Goal: Task Accomplishment & Management: Complete application form

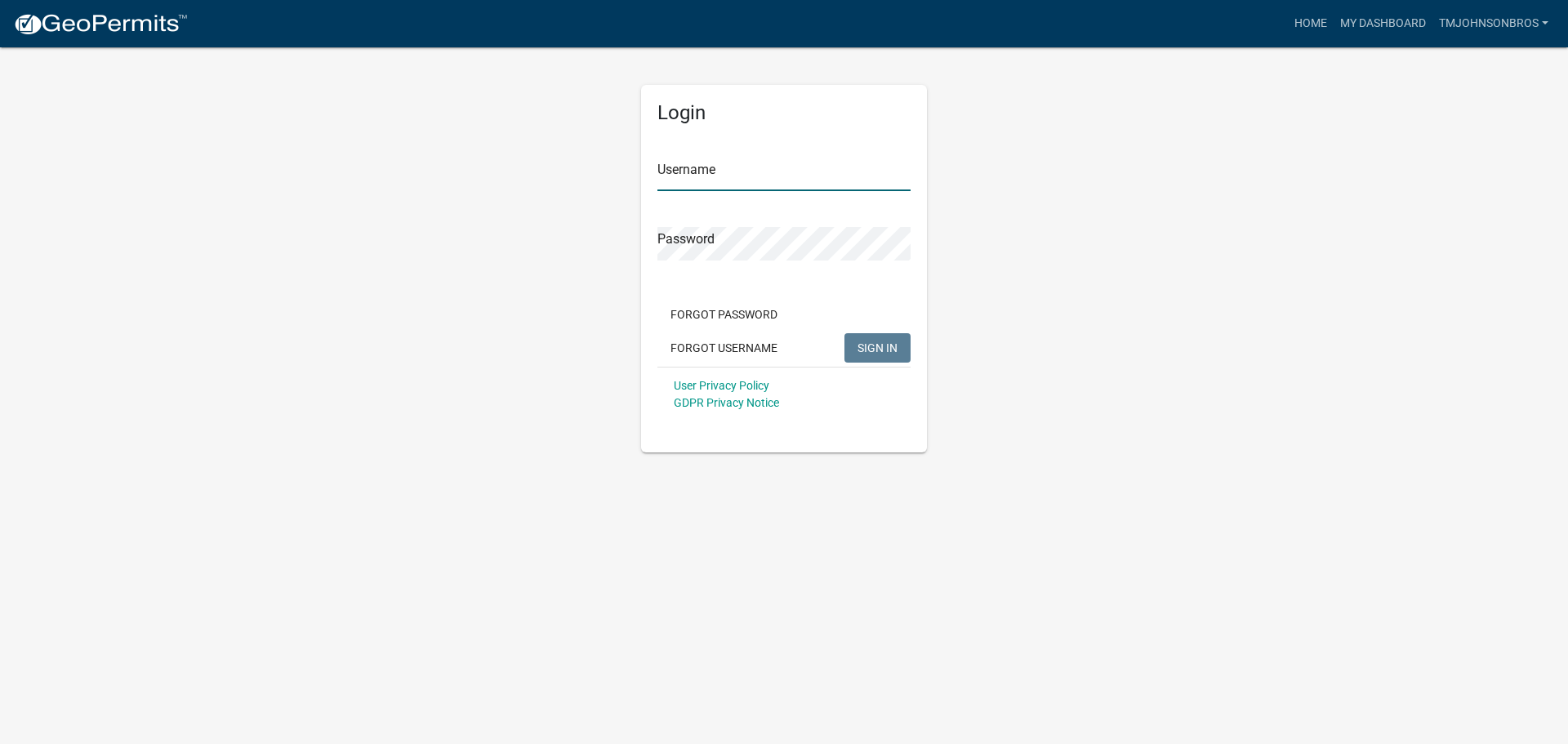
type input "TMJohnsonBros"
click at [891, 334] on button "SIGN IN" at bounding box center [877, 348] width 66 height 30
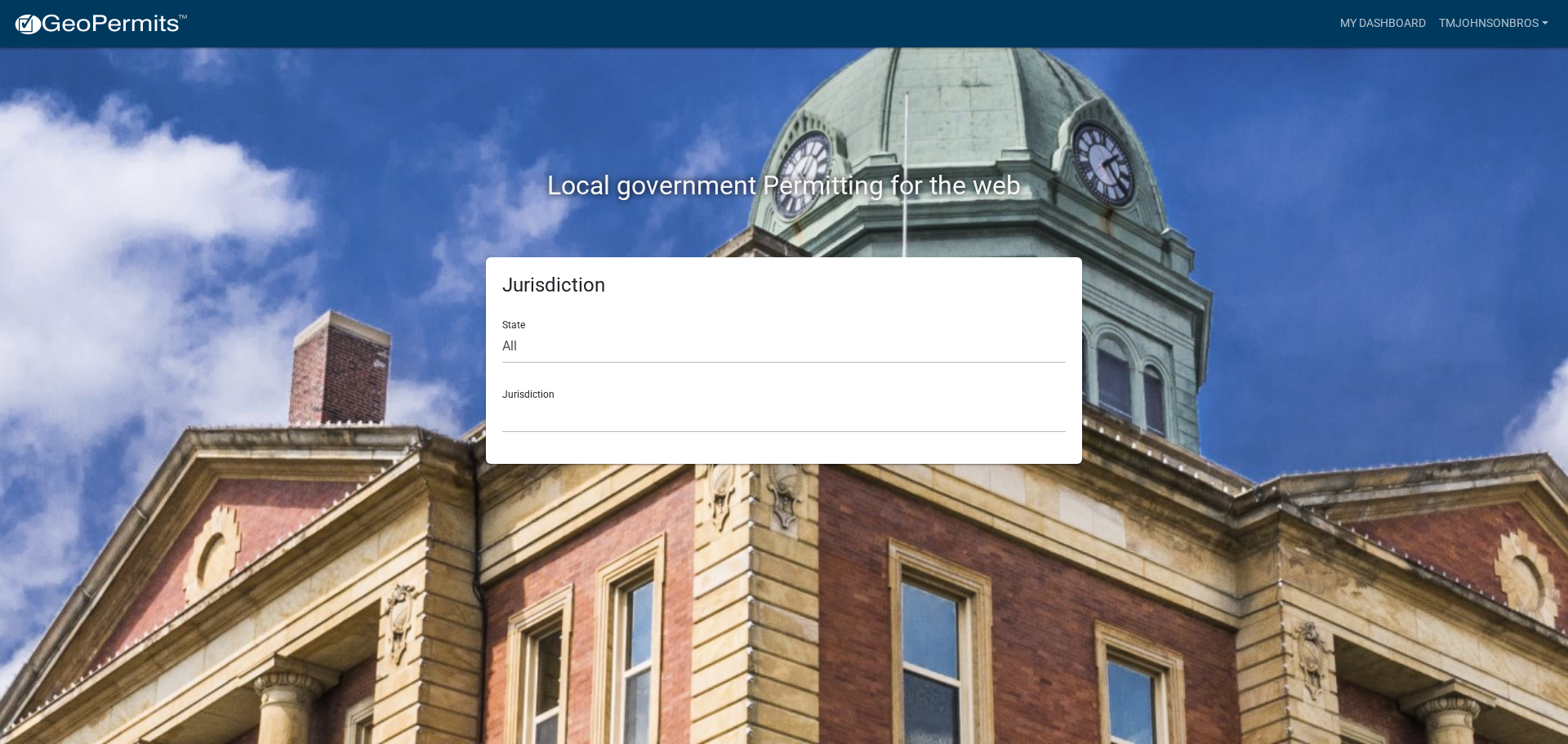
drag, startPoint x: 589, startPoint y: 324, endPoint x: 587, endPoint y: 337, distance: 13.2
click at [587, 332] on div "State All [US_STATE] [US_STATE] [US_STATE] [US_STATE] [US_STATE] [US_STATE] [US…" at bounding box center [783, 335] width 563 height 57
click at [594, 348] on select "All [US_STATE] [US_STATE] [US_STATE] [US_STATE] [US_STATE] [US_STATE] [US_STATE…" at bounding box center [783, 347] width 563 height 34
select select "[US_STATE]"
click at [502, 330] on select "All [US_STATE] [US_STATE] [US_STATE] [US_STATE] [US_STATE] [US_STATE] [US_STATE…" at bounding box center [783, 347] width 563 height 34
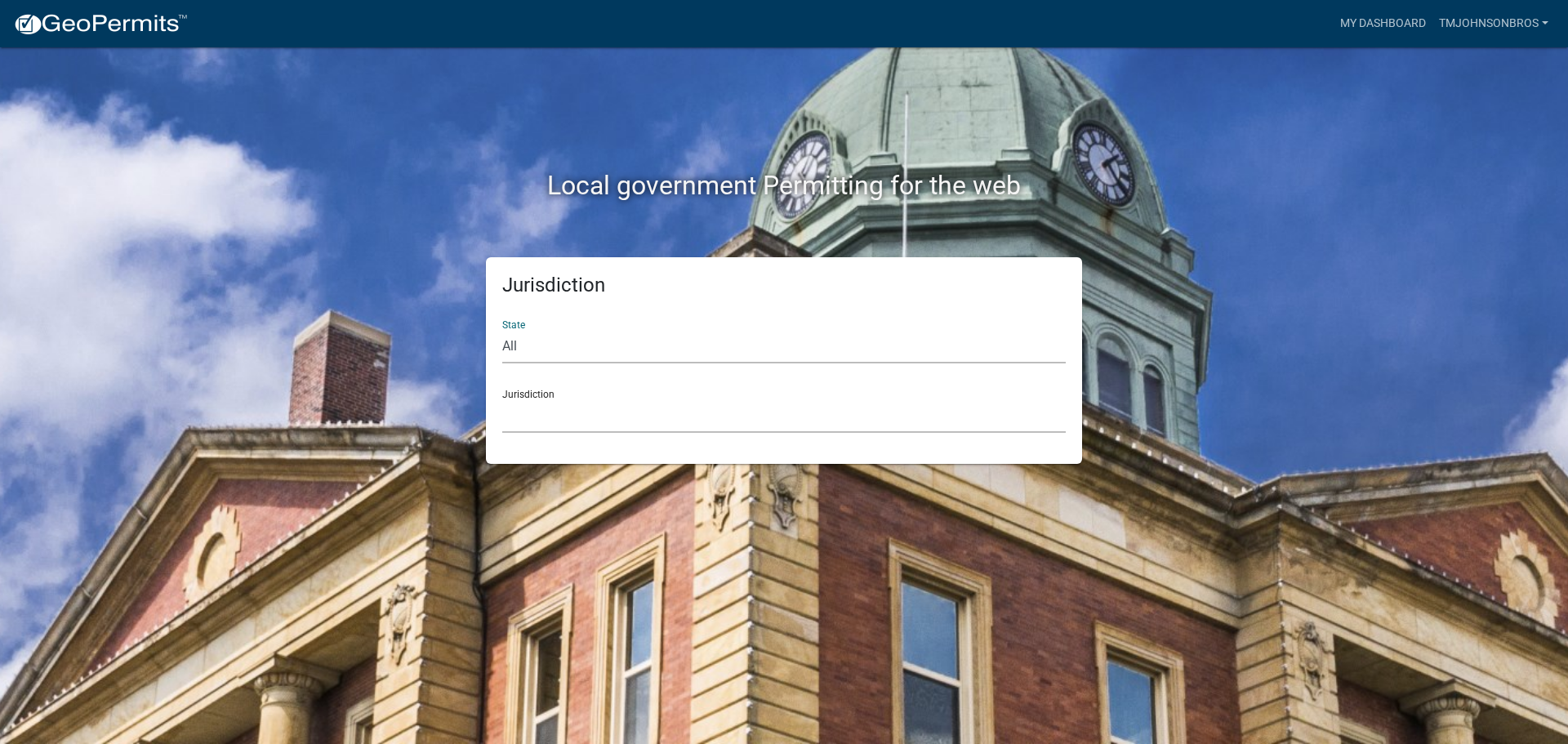
click at [551, 420] on select "[GEOGRAPHIC_DATA], [US_STATE] [GEOGRAPHIC_DATA], [US_STATE] [GEOGRAPHIC_DATA], …" at bounding box center [783, 416] width 563 height 34
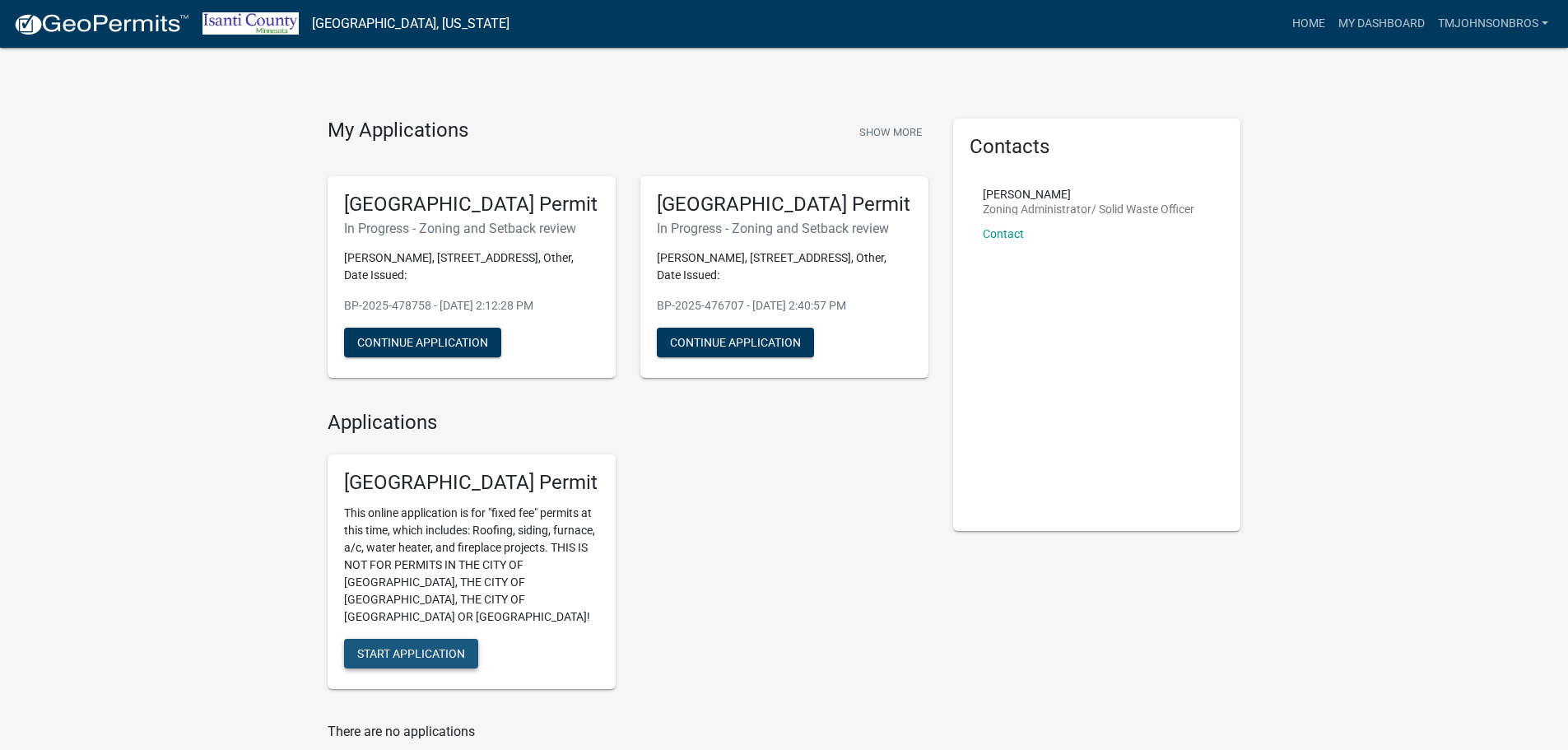
click at [446, 644] on button "Start Application" at bounding box center [411, 653] width 134 height 30
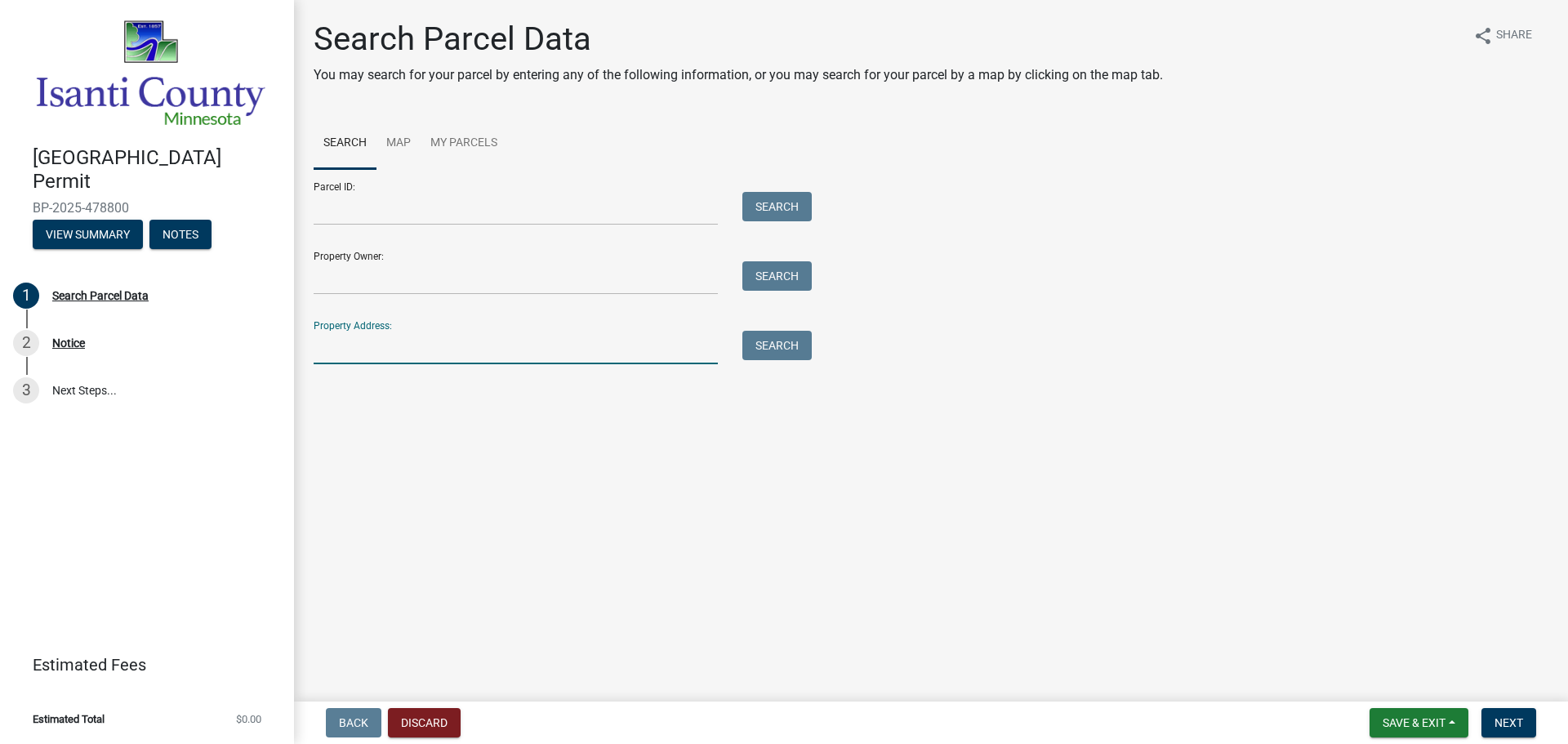
click at [488, 348] on input "Property Address:" at bounding box center [515, 348] width 404 height 34
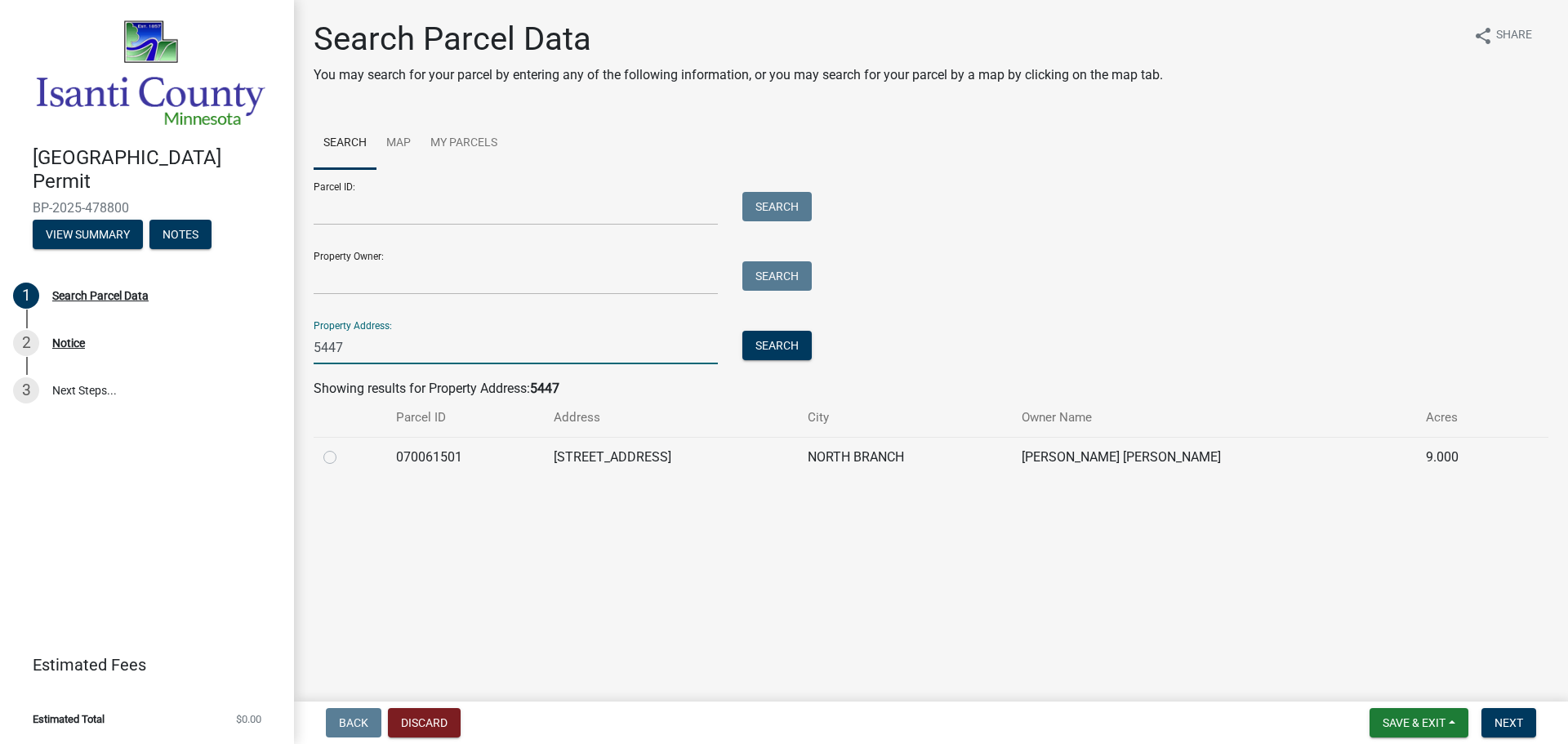
type input "5447"
click at [507, 458] on td "070061501" at bounding box center [464, 457] width 158 height 40
click at [343, 447] on label at bounding box center [343, 447] width 0 height 0
click at [343, 458] on input "radio" at bounding box center [347, 452] width 11 height 11
radio input "true"
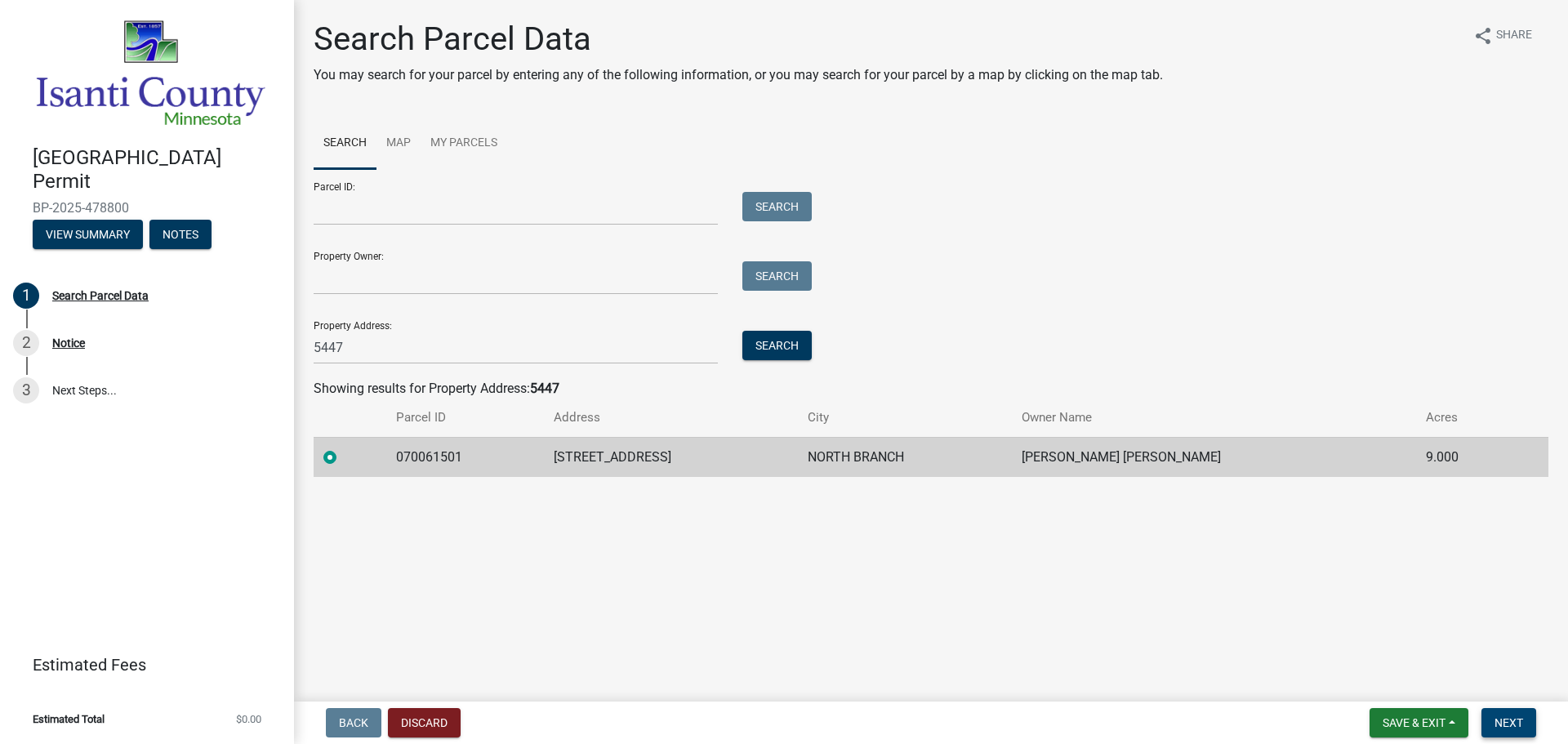
click at [1503, 723] on span "Next" at bounding box center [1509, 723] width 29 height 13
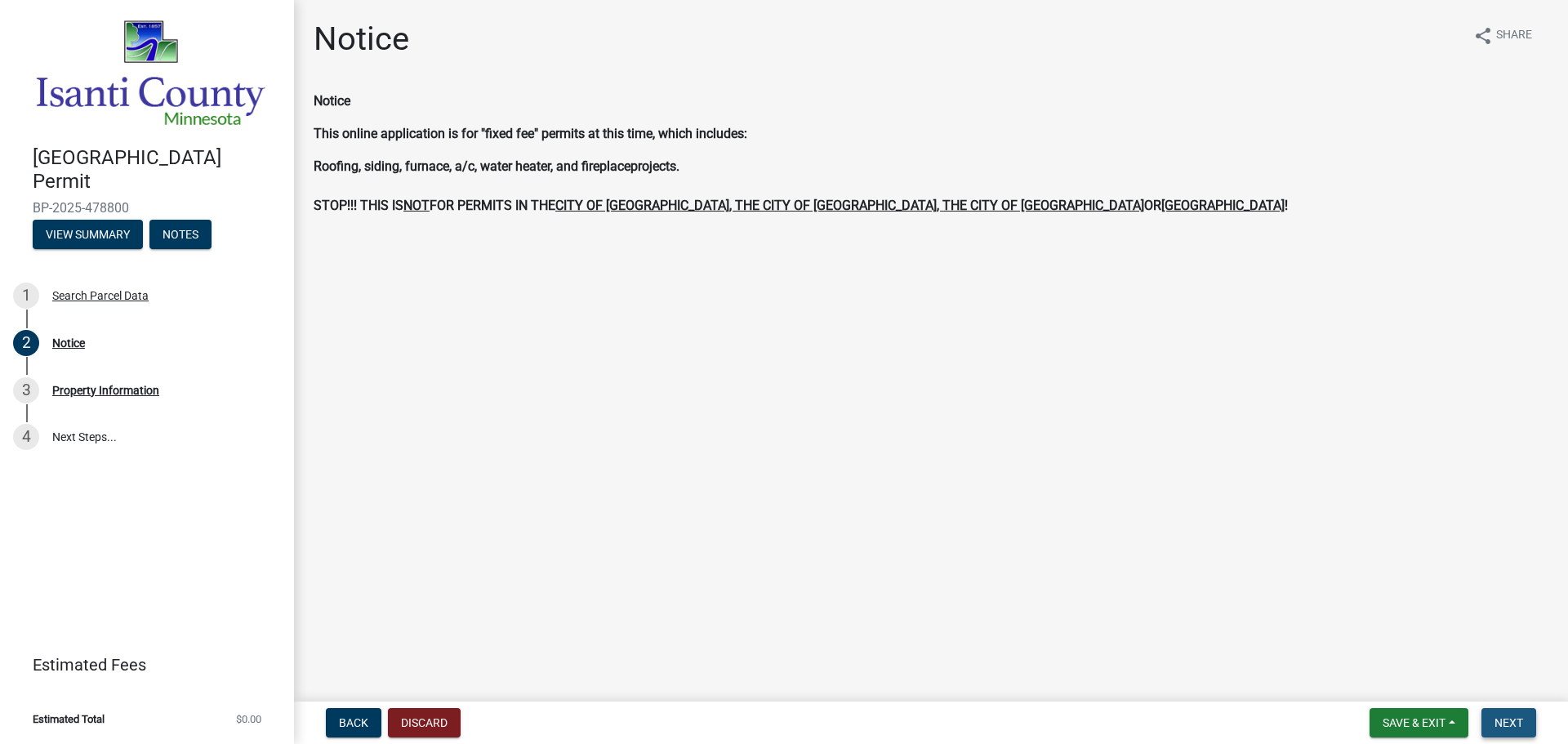
click at [1513, 720] on span "Next" at bounding box center [1509, 723] width 29 height 13
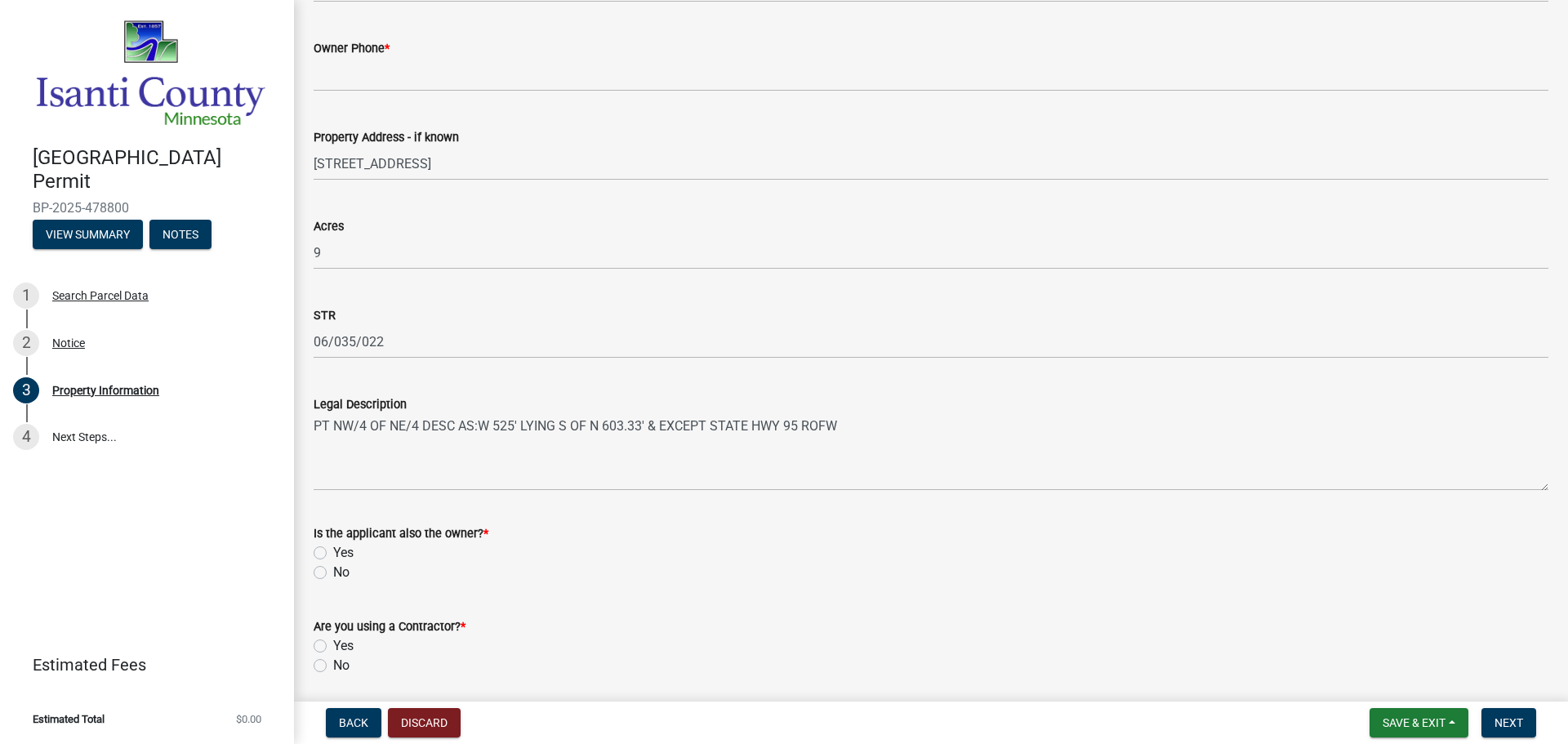
scroll to position [402, 0]
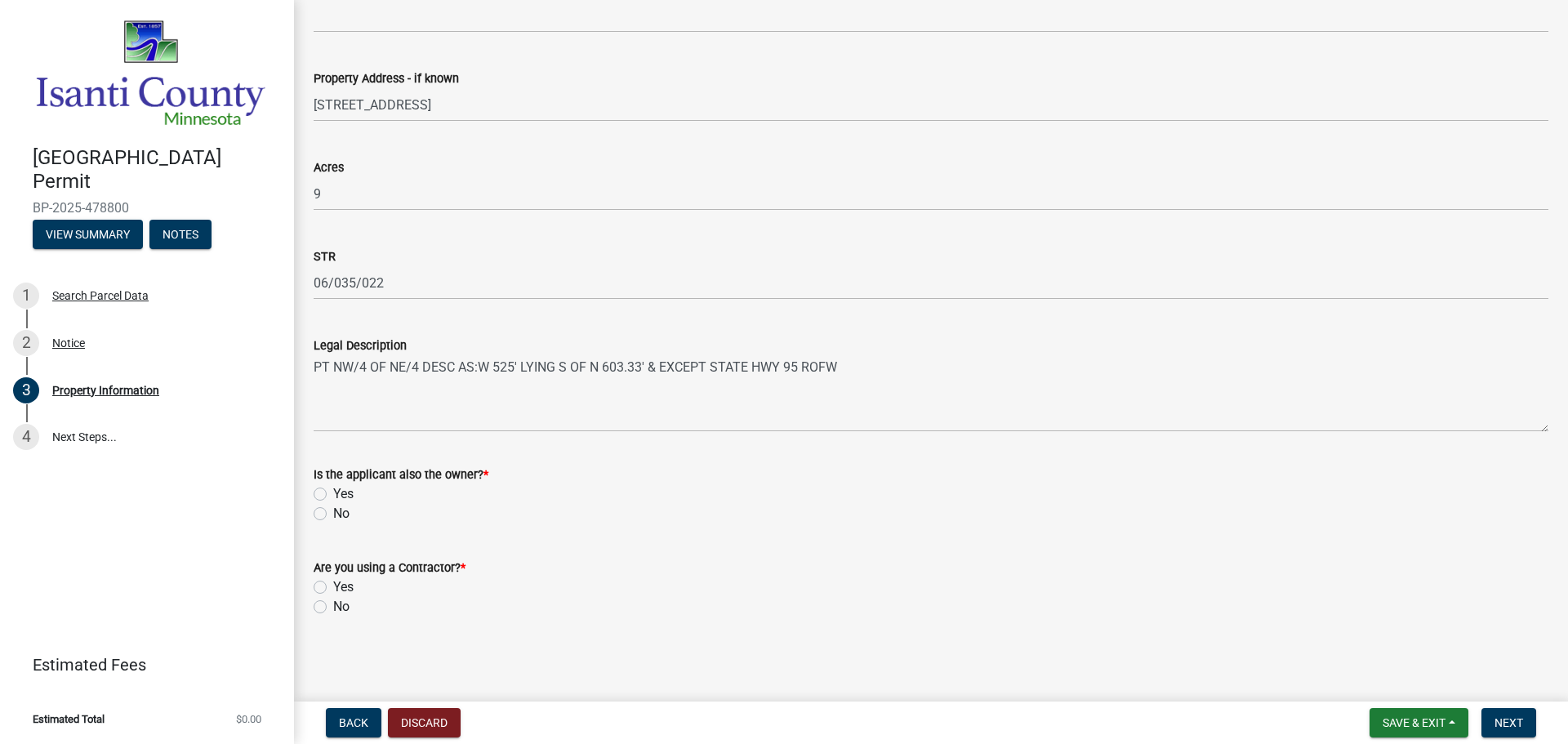
click at [333, 513] on label "No" at bounding box center [341, 514] width 16 height 19
click at [333, 513] on input "No" at bounding box center [338, 509] width 11 height 11
radio input "true"
click at [333, 590] on label "Yes" at bounding box center [343, 588] width 20 height 19
click at [333, 588] on input "Yes" at bounding box center [338, 583] width 11 height 11
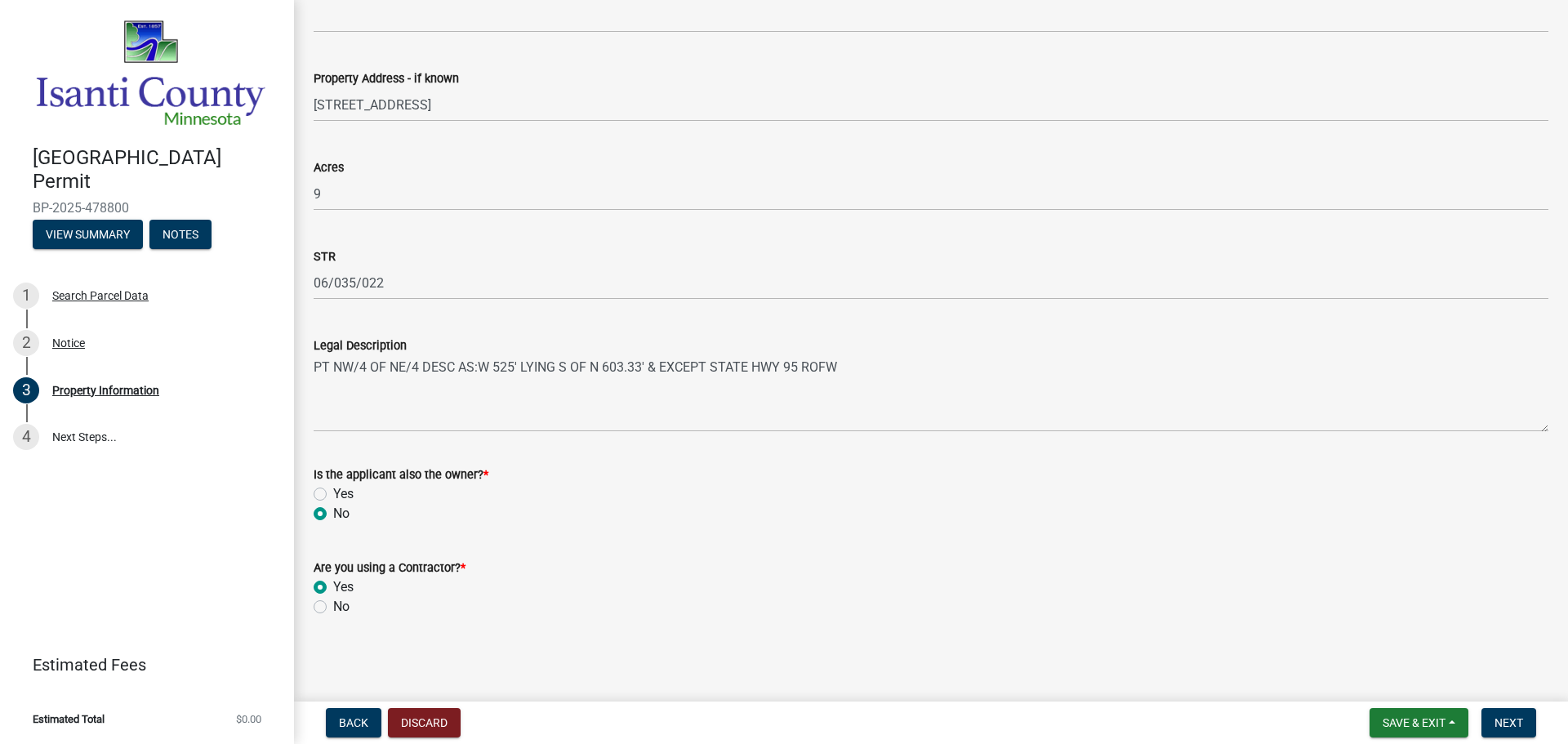
radio input "true"
click at [333, 606] on label "No" at bounding box center [341, 607] width 16 height 19
click at [333, 606] on input "No" at bounding box center [338, 602] width 11 height 11
radio input "true"
click at [1500, 725] on span "Next" at bounding box center [1509, 723] width 29 height 13
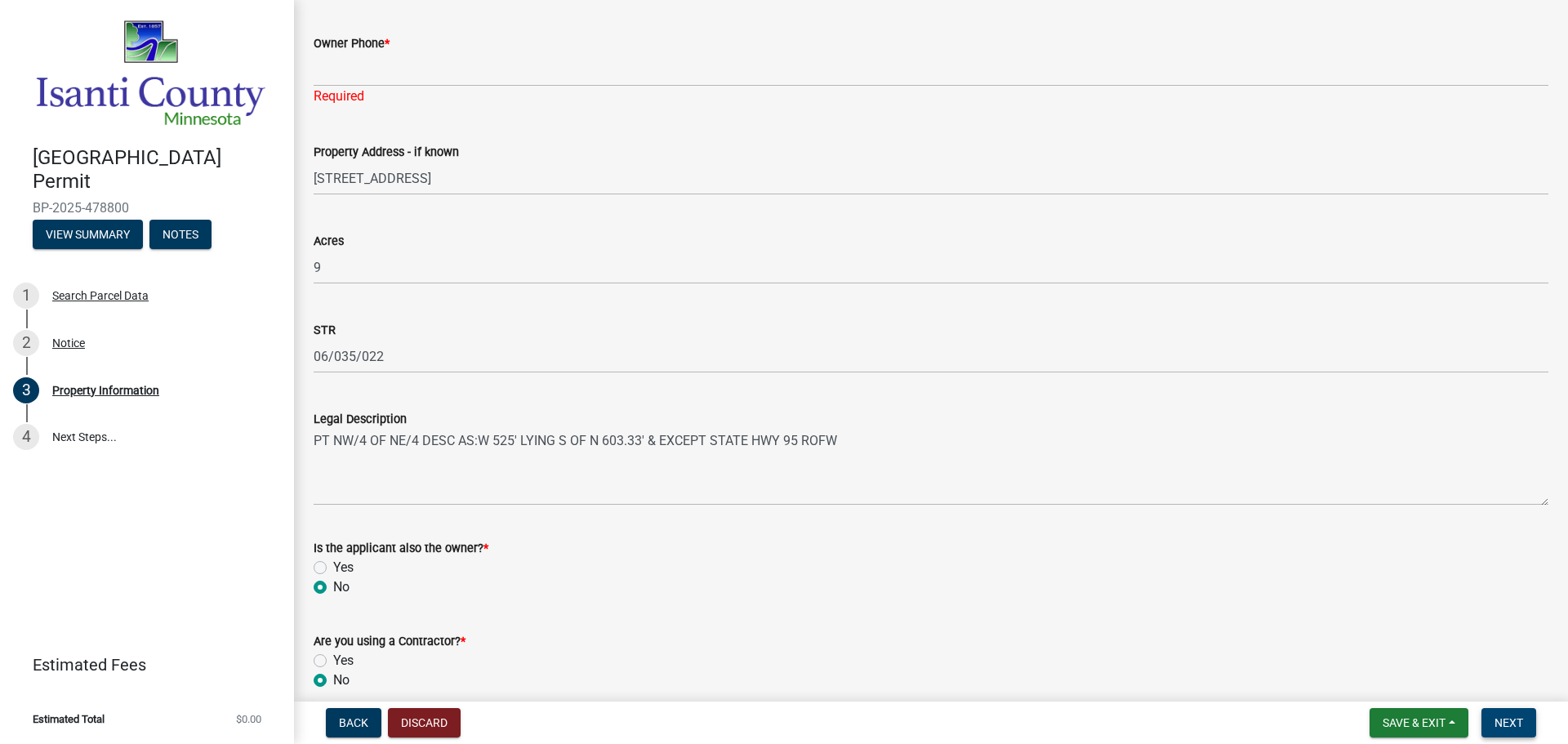
scroll to position [238, 0]
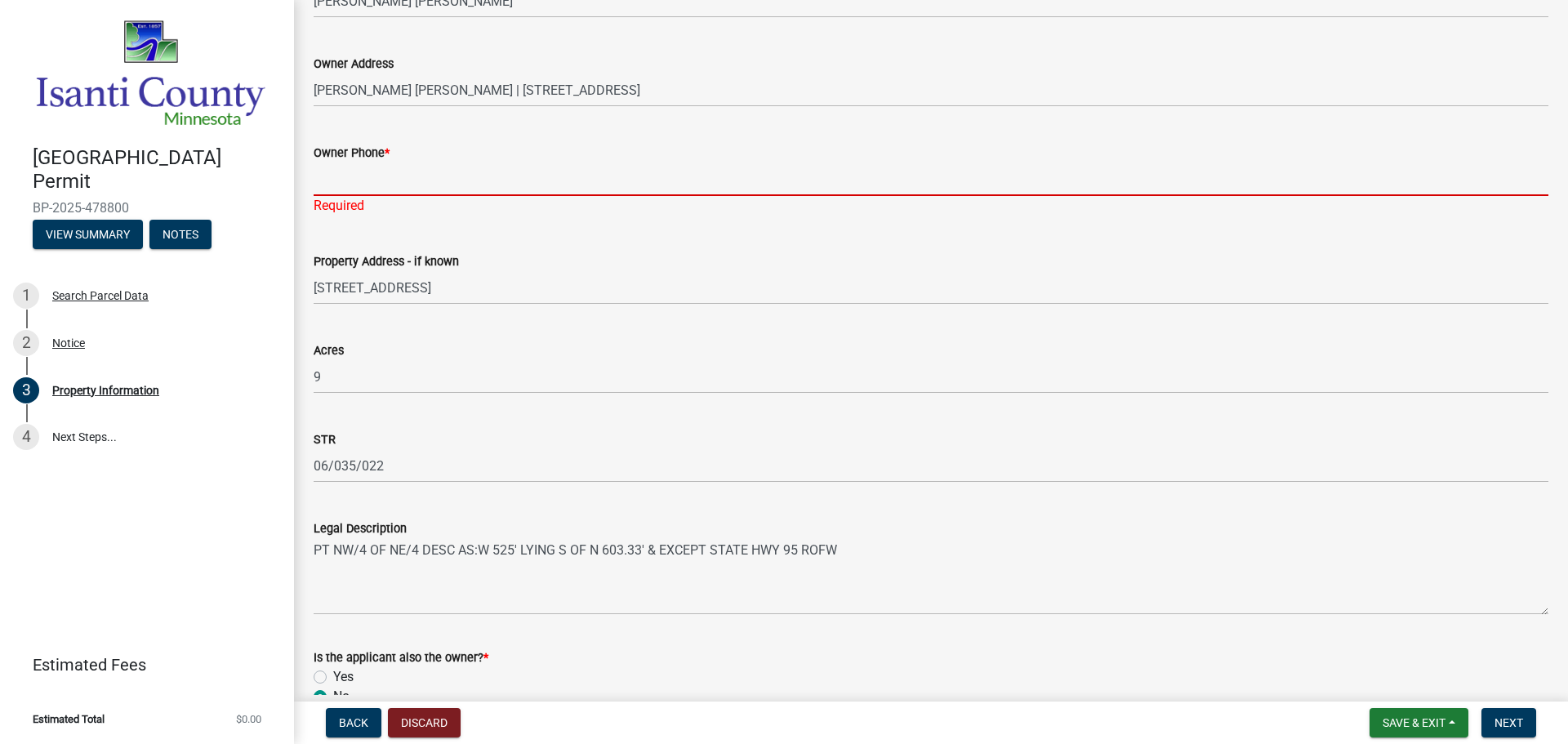
click at [371, 182] on input "Owner Phone *" at bounding box center [931, 179] width 1235 height 34
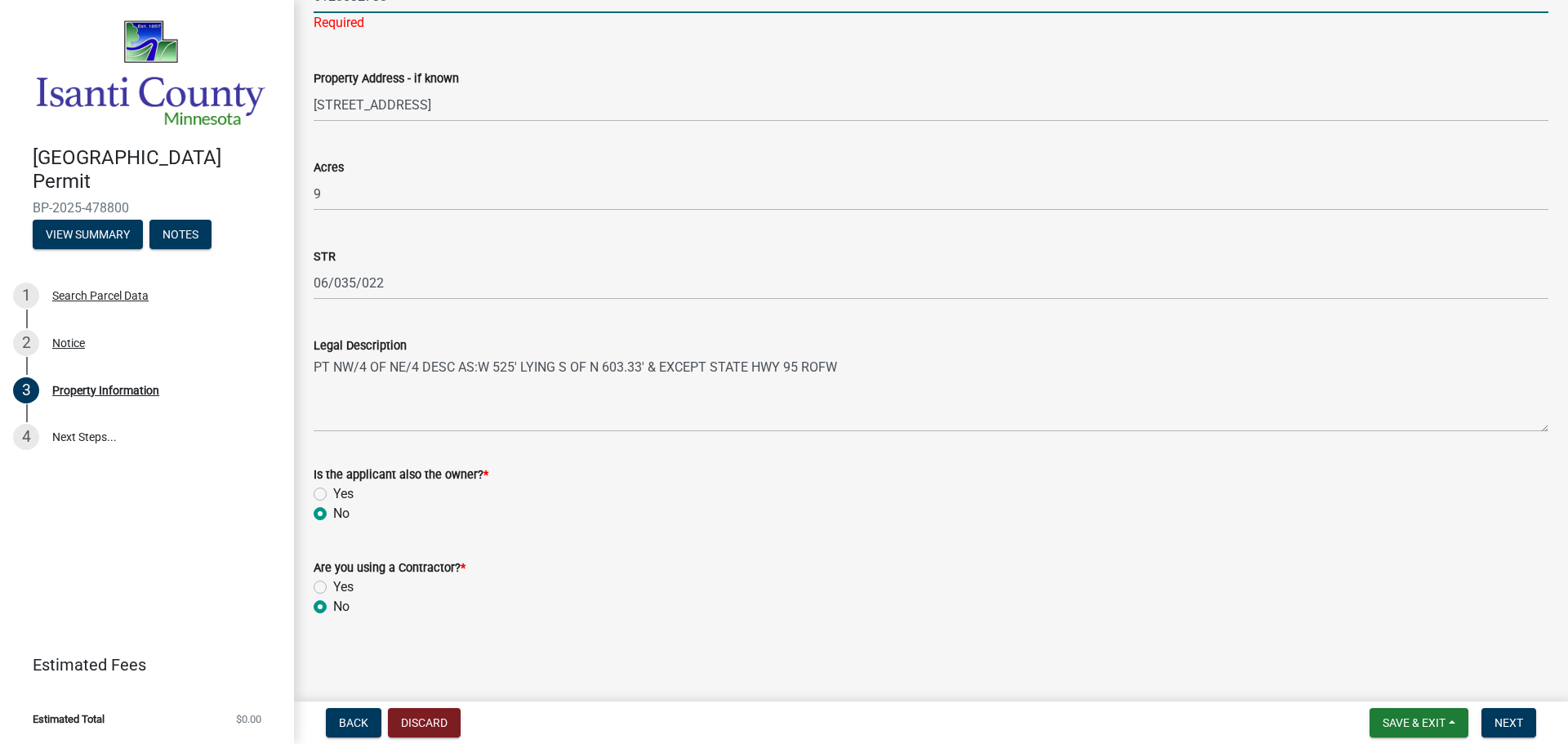
type input "6128032738"
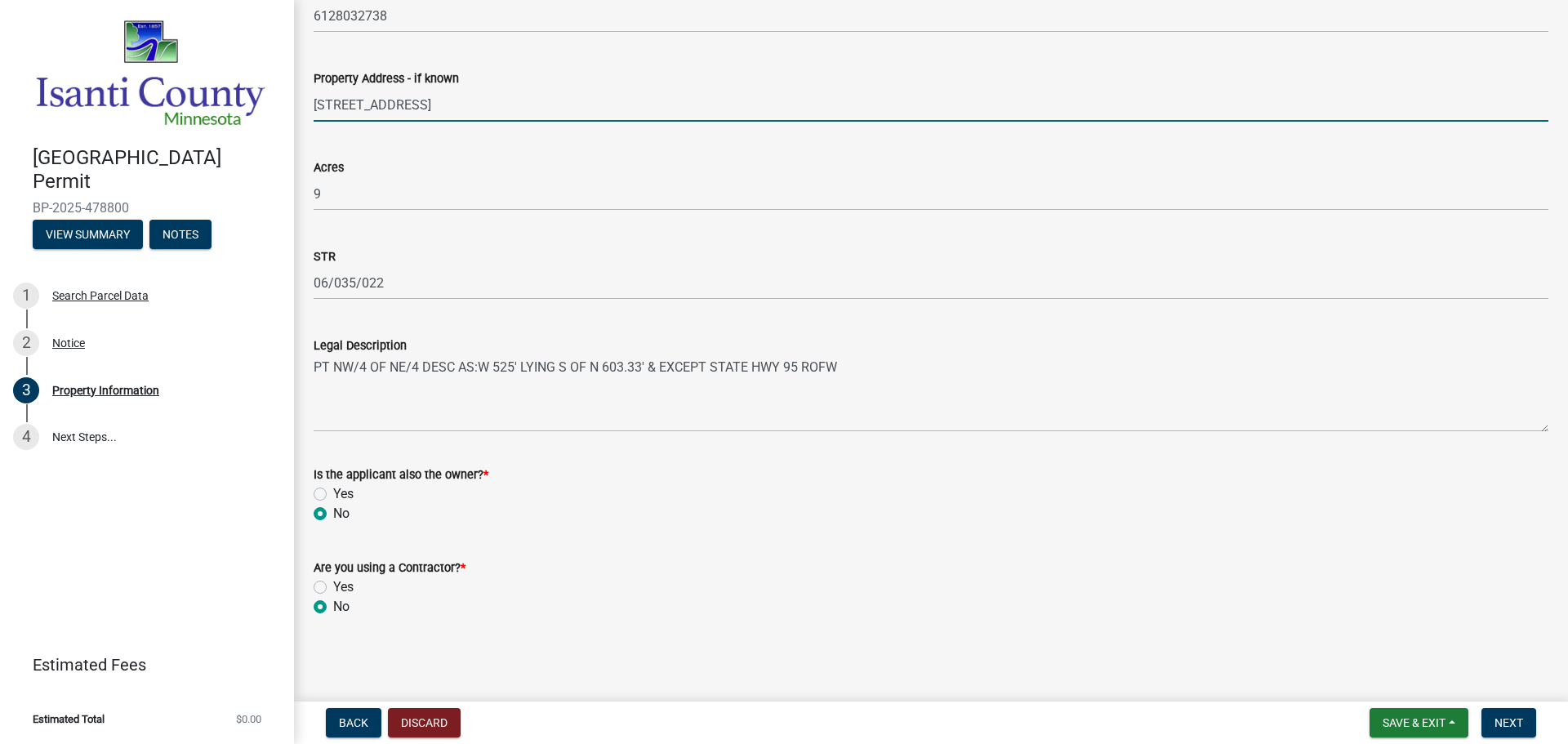
scroll to position [402, 0]
click at [1490, 728] on button "Next" at bounding box center [1509, 723] width 55 height 30
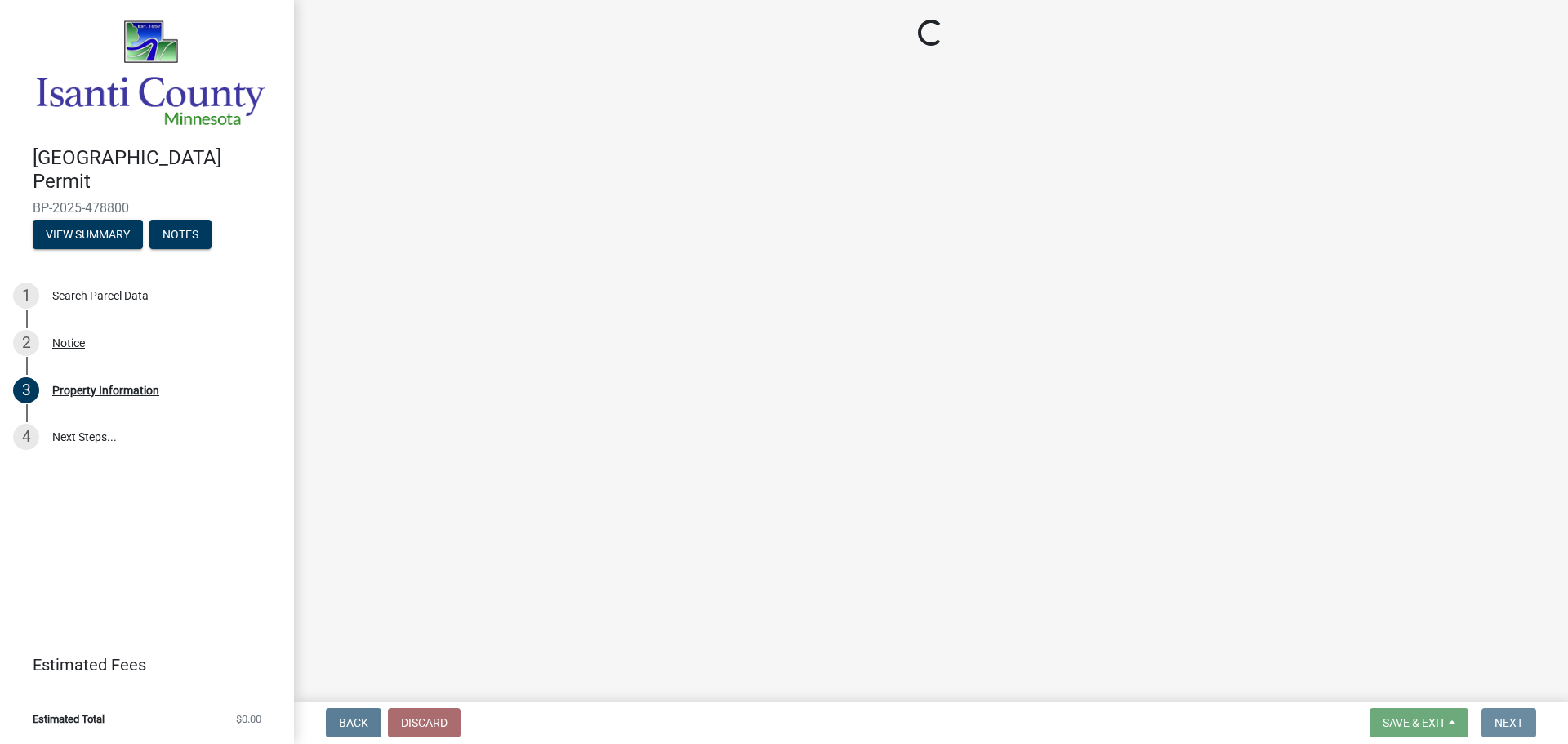
scroll to position [0, 0]
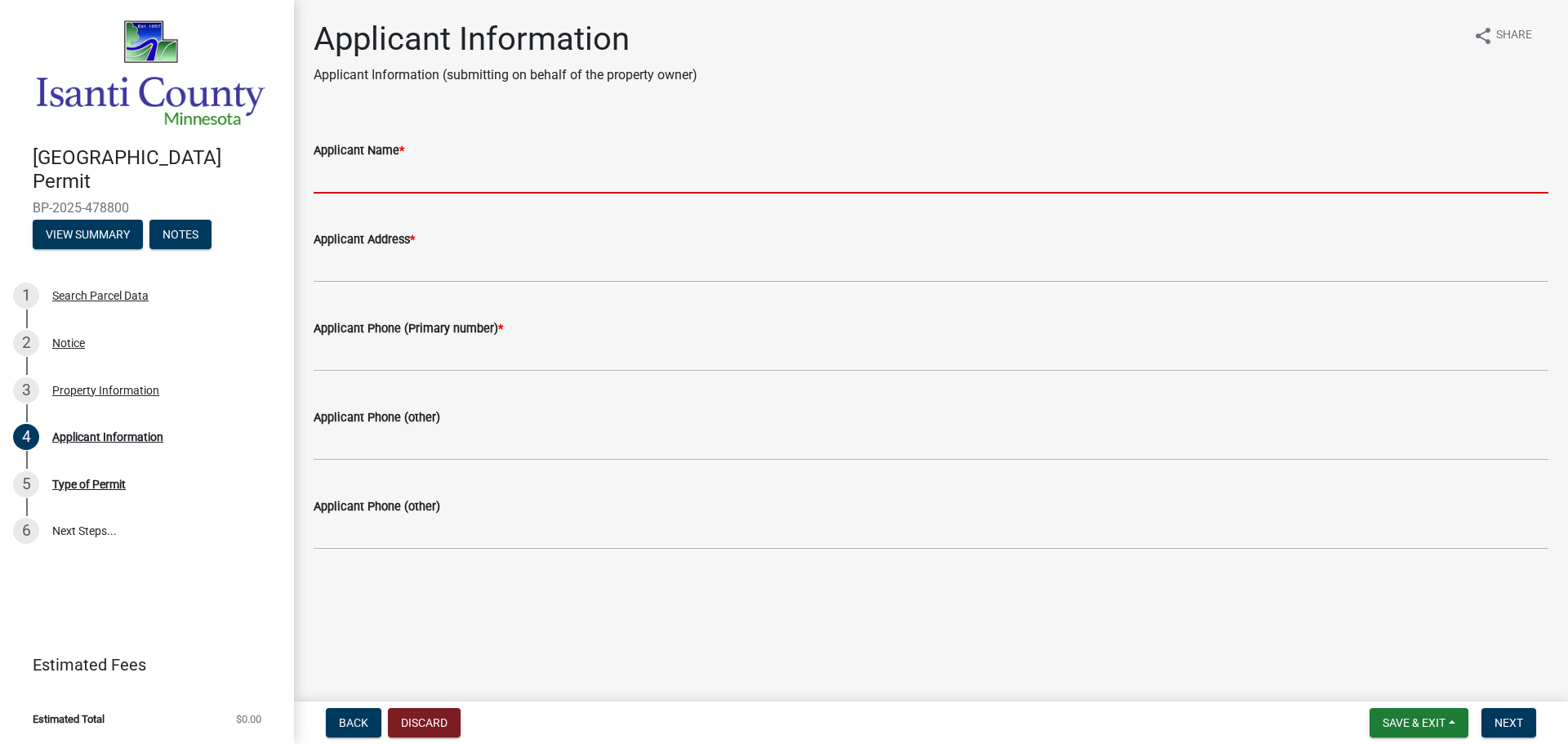
click at [430, 159] on form "Applicant Name *" at bounding box center [931, 166] width 1235 height 53
type input "[PERSON_NAME] BROS"
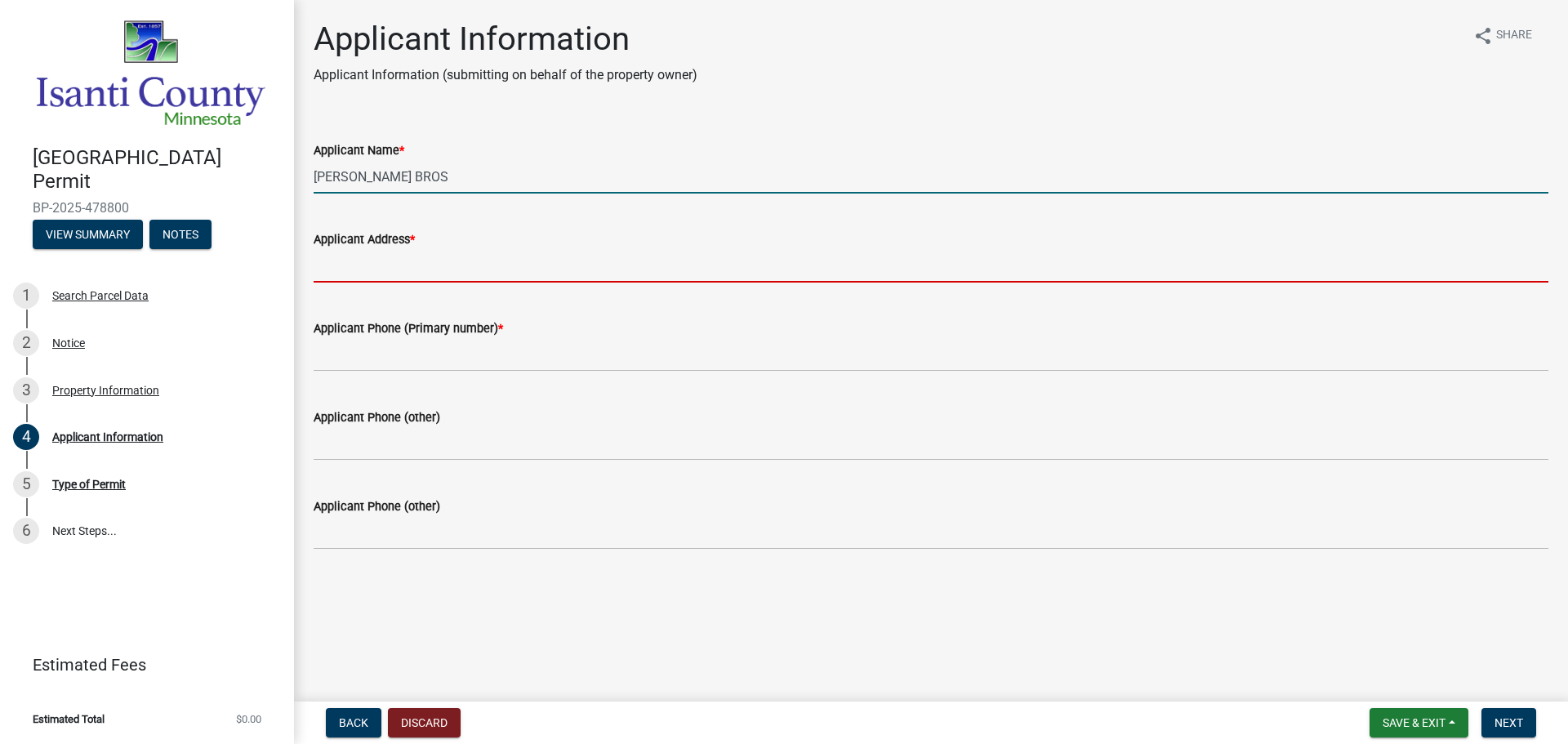
click at [466, 266] on input "Applicant Address *" at bounding box center [931, 266] width 1235 height 34
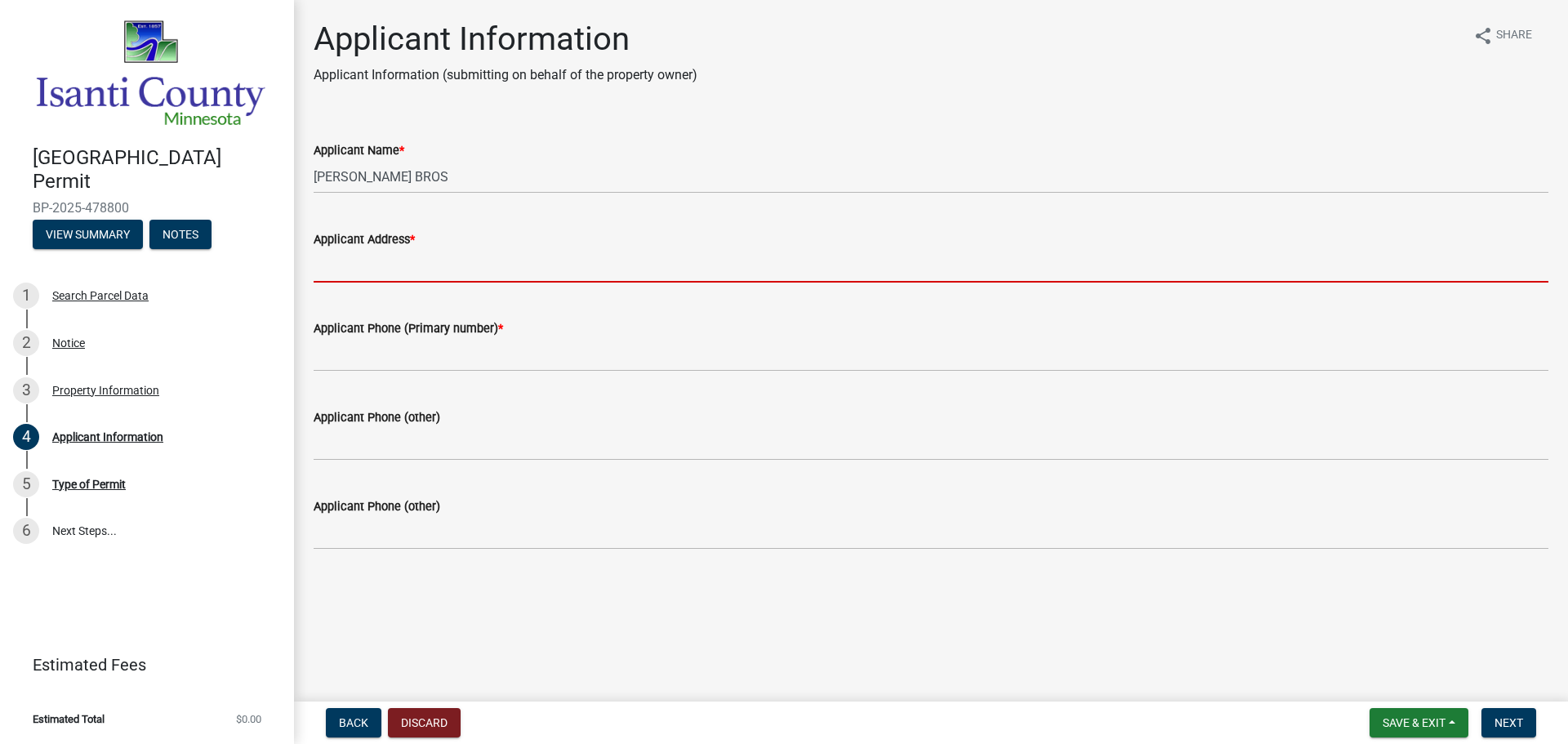
type input "37258 HWY 65 NE P.O. BOX 101Grandy, MN 55029"
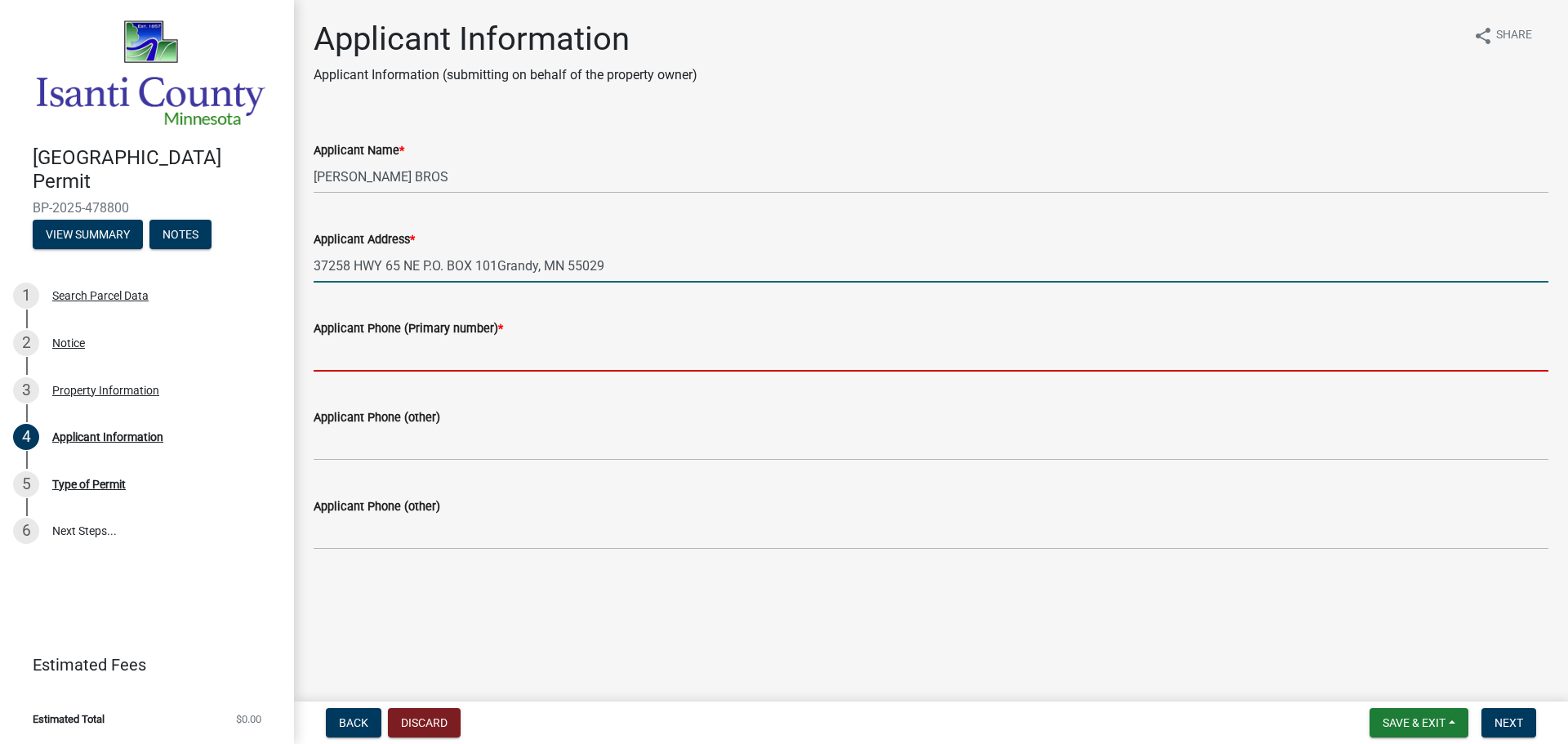
type input "7636893141"
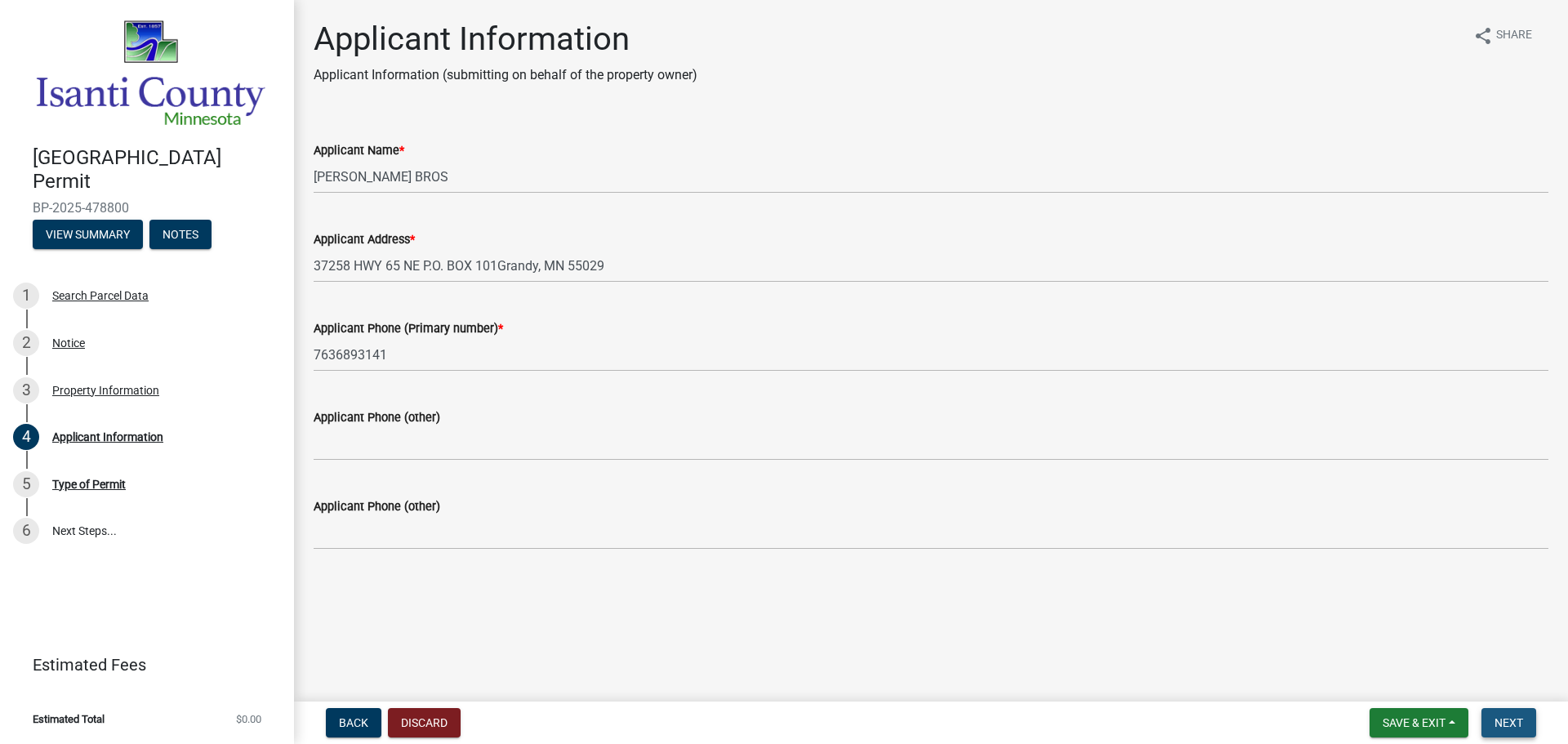
click at [1524, 726] on button "Next" at bounding box center [1509, 723] width 55 height 30
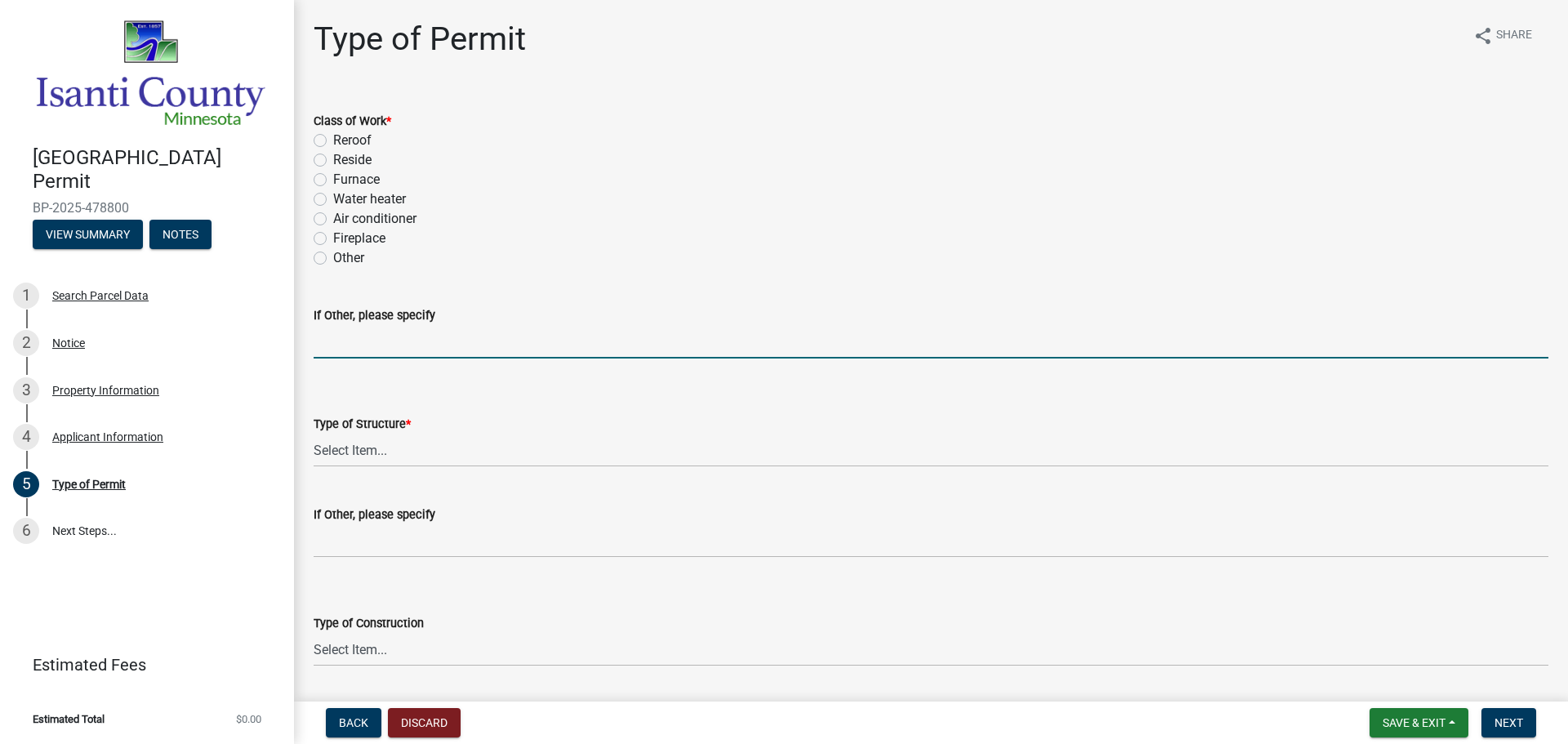
click at [349, 349] on input "If Other, please specify" at bounding box center [931, 342] width 1235 height 34
type input "FURNACE AND AC REPLACEMENT"
click at [333, 257] on label "Other" at bounding box center [348, 258] width 31 height 19
click at [333, 257] on input "Other" at bounding box center [338, 253] width 11 height 11
radio input "true"
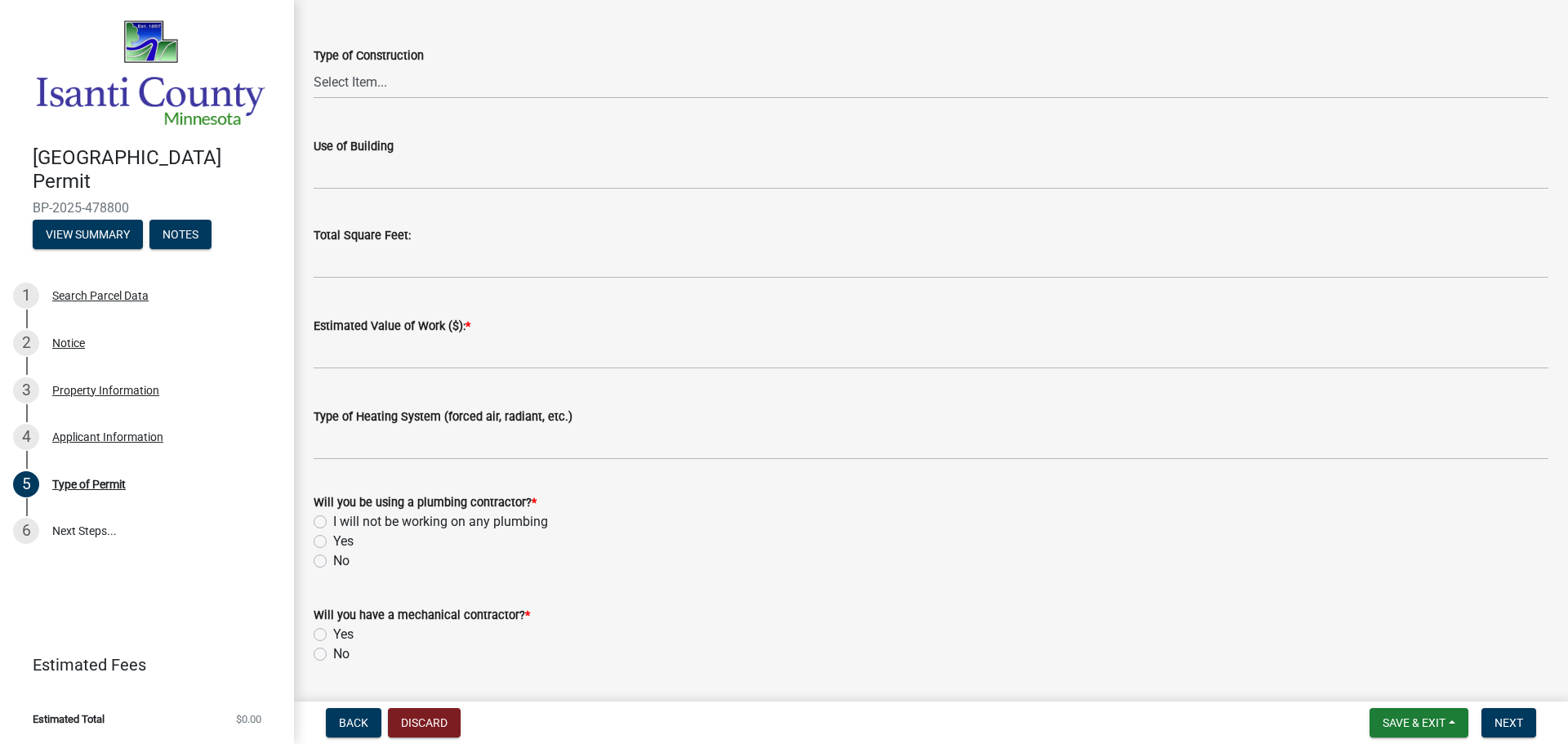
scroll to position [572, 0]
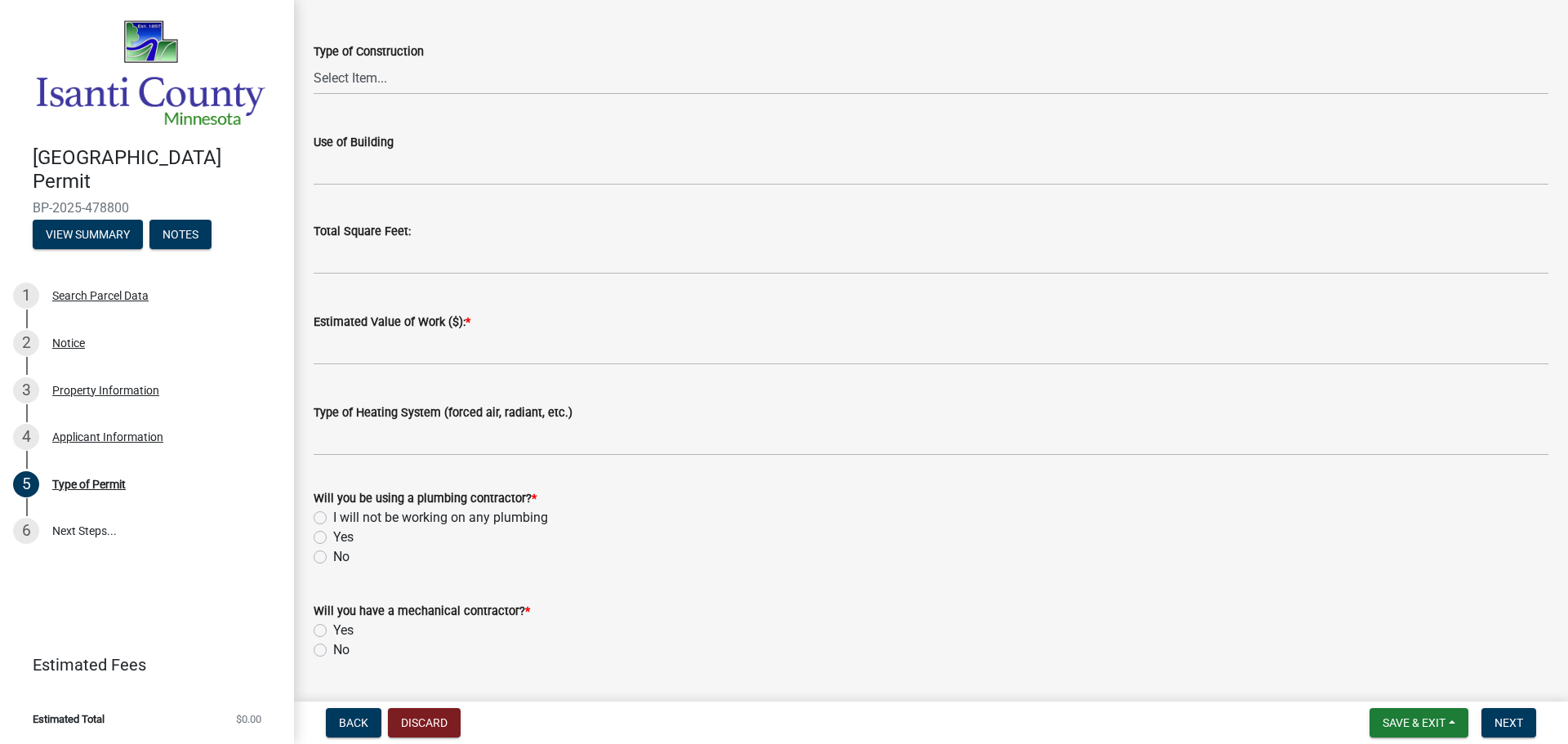
click at [439, 367] on wm-data-entity-input "Estimated Value of Work ($): *" at bounding box center [931, 334] width 1235 height 90
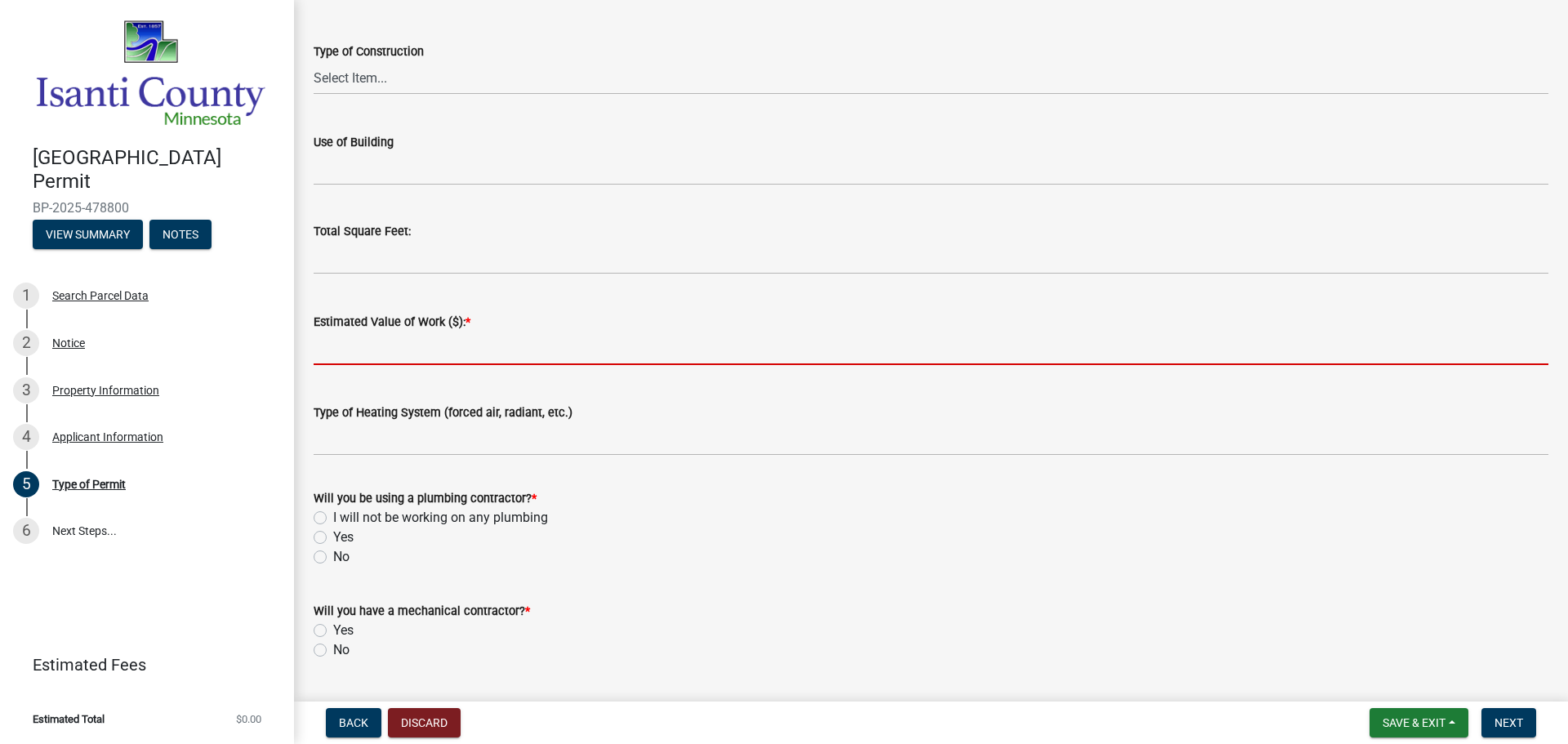
click at [436, 349] on input "text" at bounding box center [931, 348] width 1235 height 34
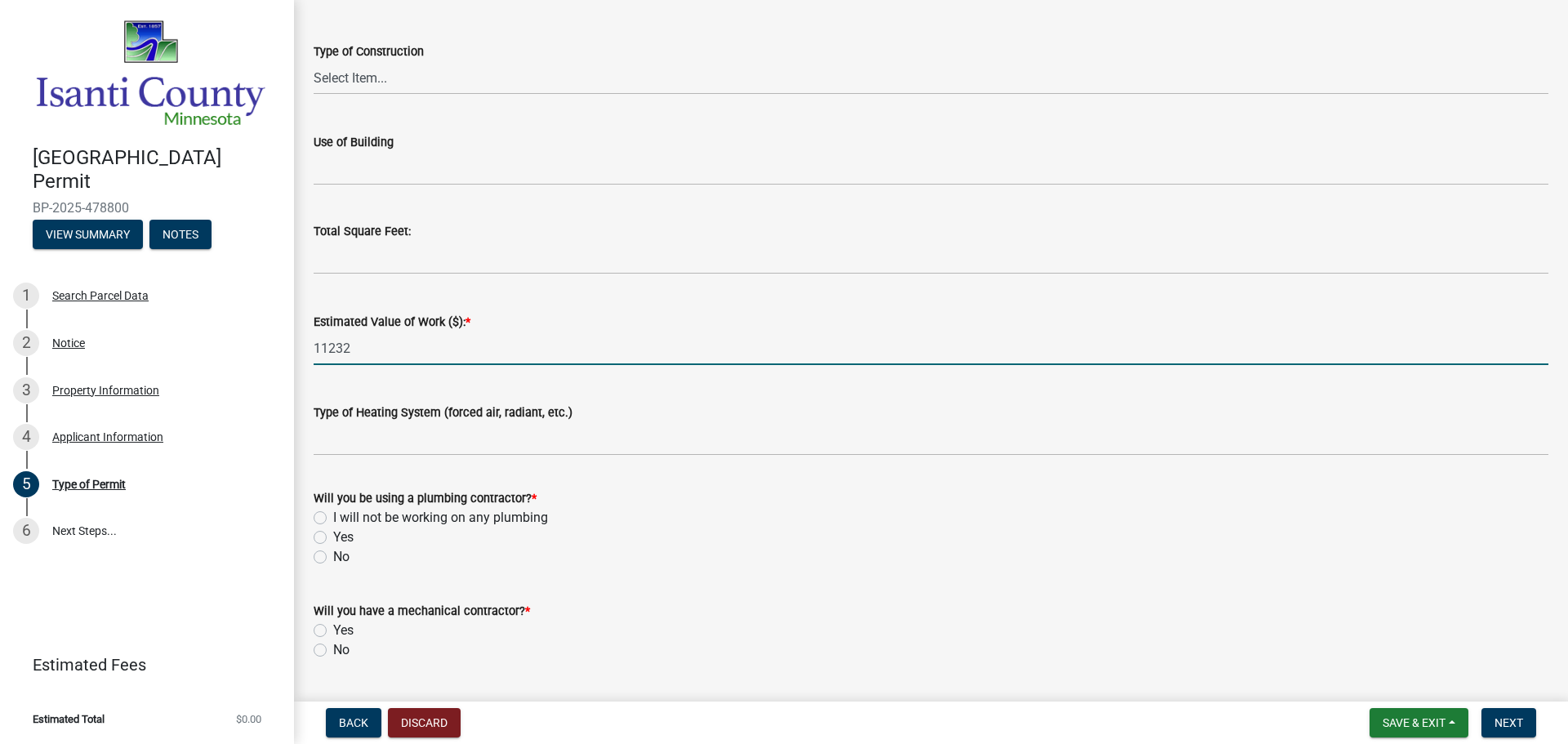
type input "11232"
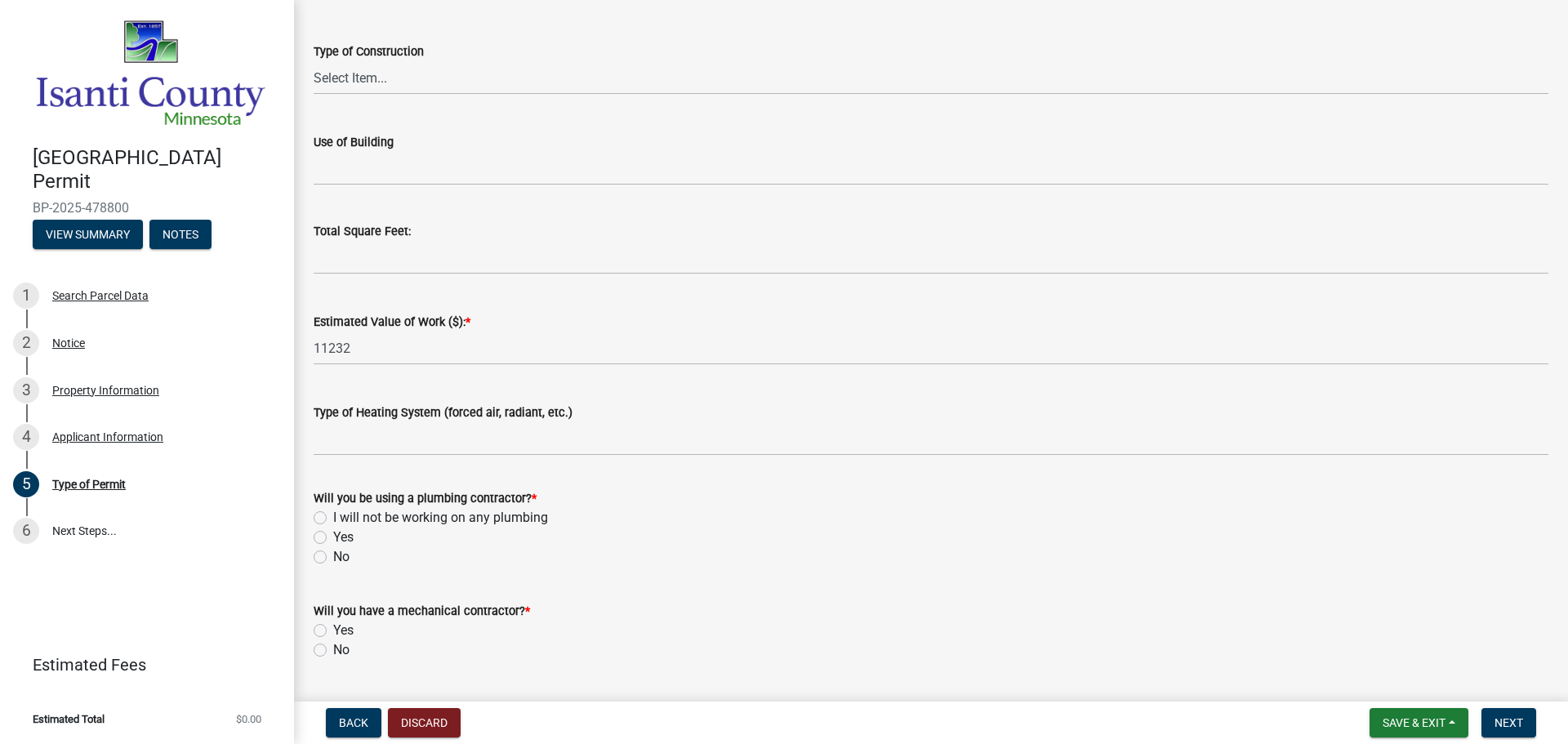
drag, startPoint x: 321, startPoint y: 559, endPoint x: 323, endPoint y: 638, distance: 79.0
click at [333, 561] on label "No" at bounding box center [341, 557] width 16 height 19
click at [333, 558] on input "No" at bounding box center [338, 552] width 11 height 11
radio input "true"
click at [333, 631] on label "Yes" at bounding box center [343, 631] width 20 height 19
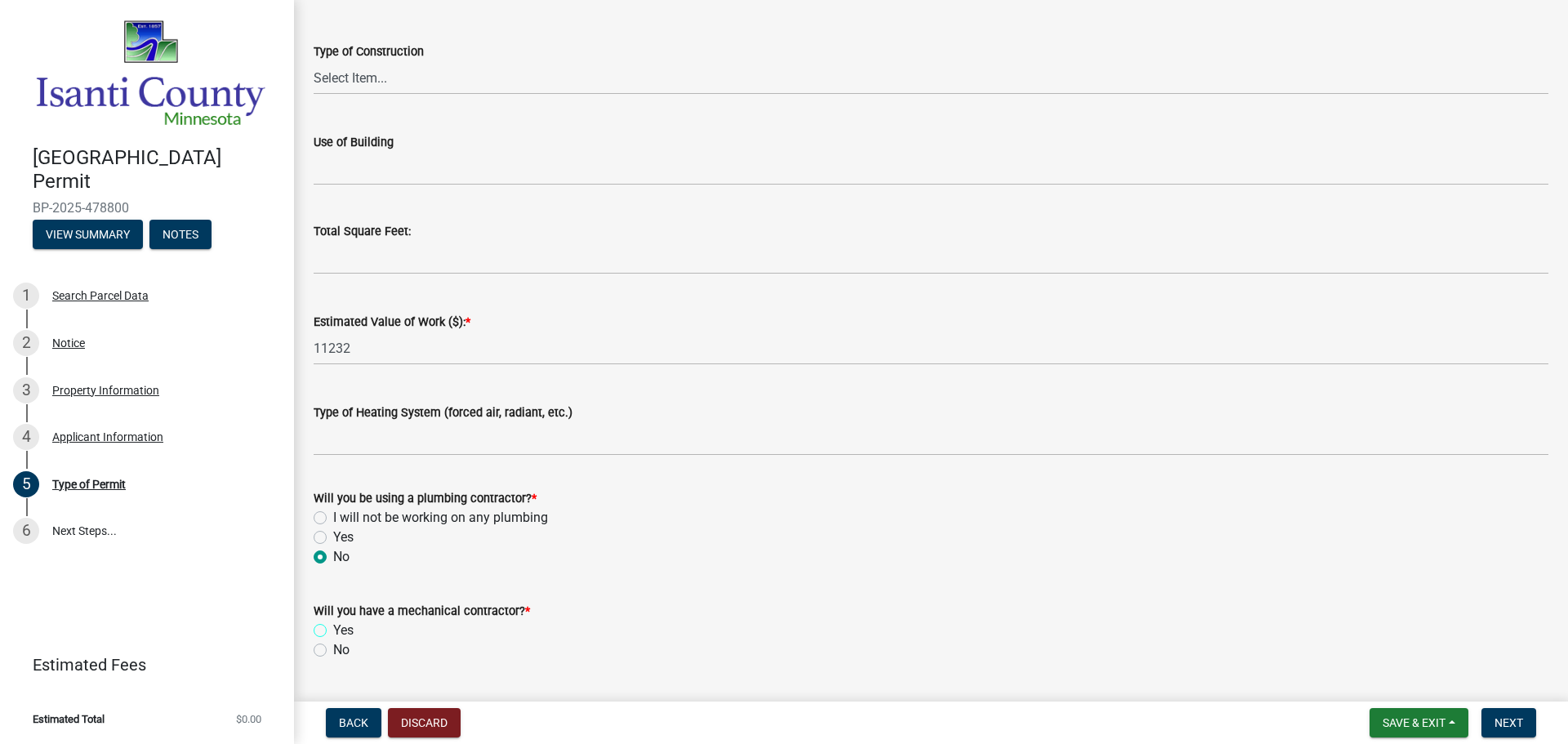
click at [333, 631] on input "Yes" at bounding box center [338, 626] width 11 height 11
radio input "true"
click at [1501, 716] on span "Next" at bounding box center [1509, 723] width 29 height 13
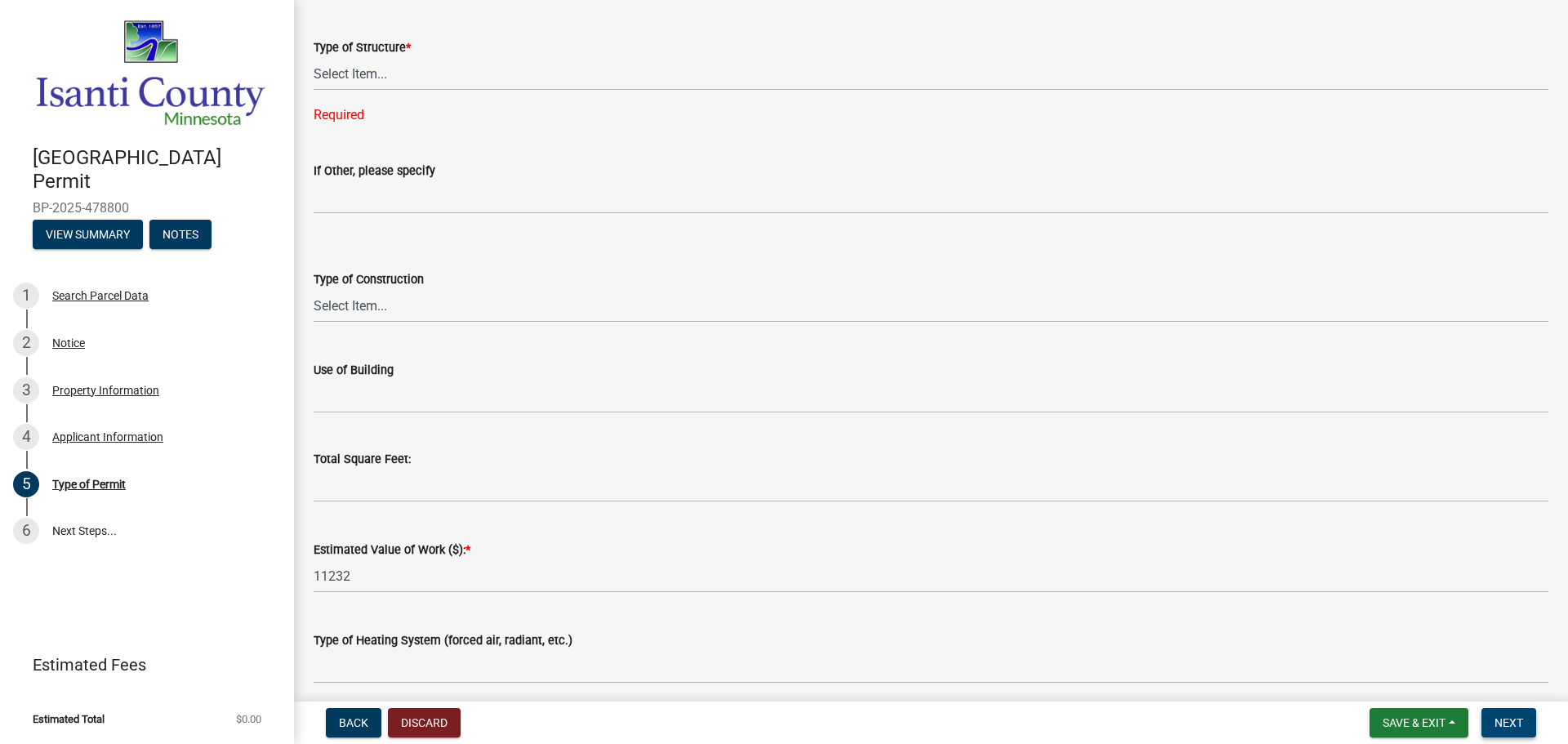
scroll to position [76, 0]
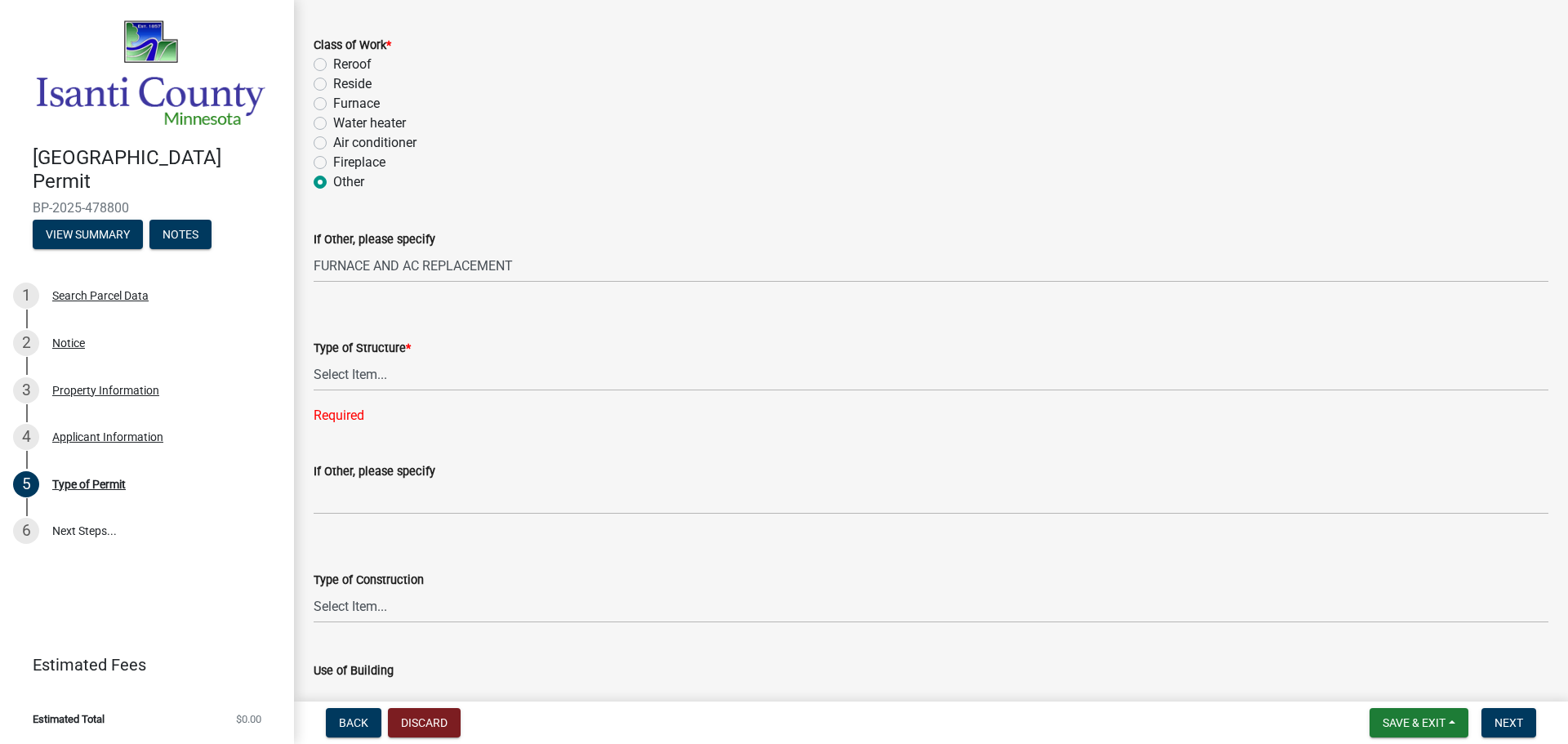
click at [507, 353] on div "Type of Structure *" at bounding box center [931, 348] width 1235 height 19
click at [507, 364] on select "Select Item... Accessory Commercial Single Family Agricultural Other N/A" at bounding box center [931, 374] width 1235 height 34
click at [314, 358] on select "Select Item... Accessory Commercial Single Family Agricultural Other N/A" at bounding box center [931, 374] width 1235 height 34
select select "eb4da8a3-282e-4d3e-a231-485219132635"
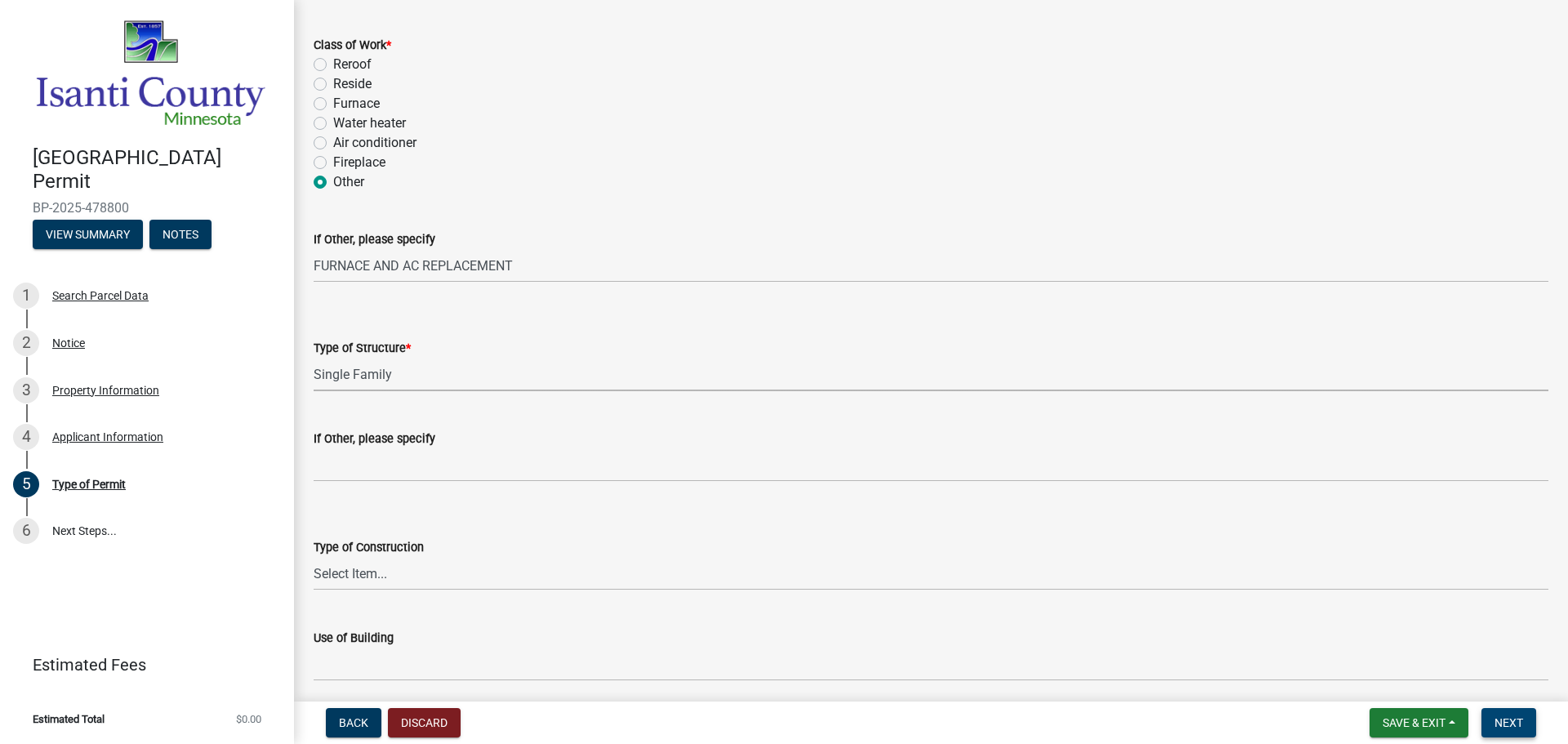
click at [1520, 715] on button "Next" at bounding box center [1509, 723] width 55 height 30
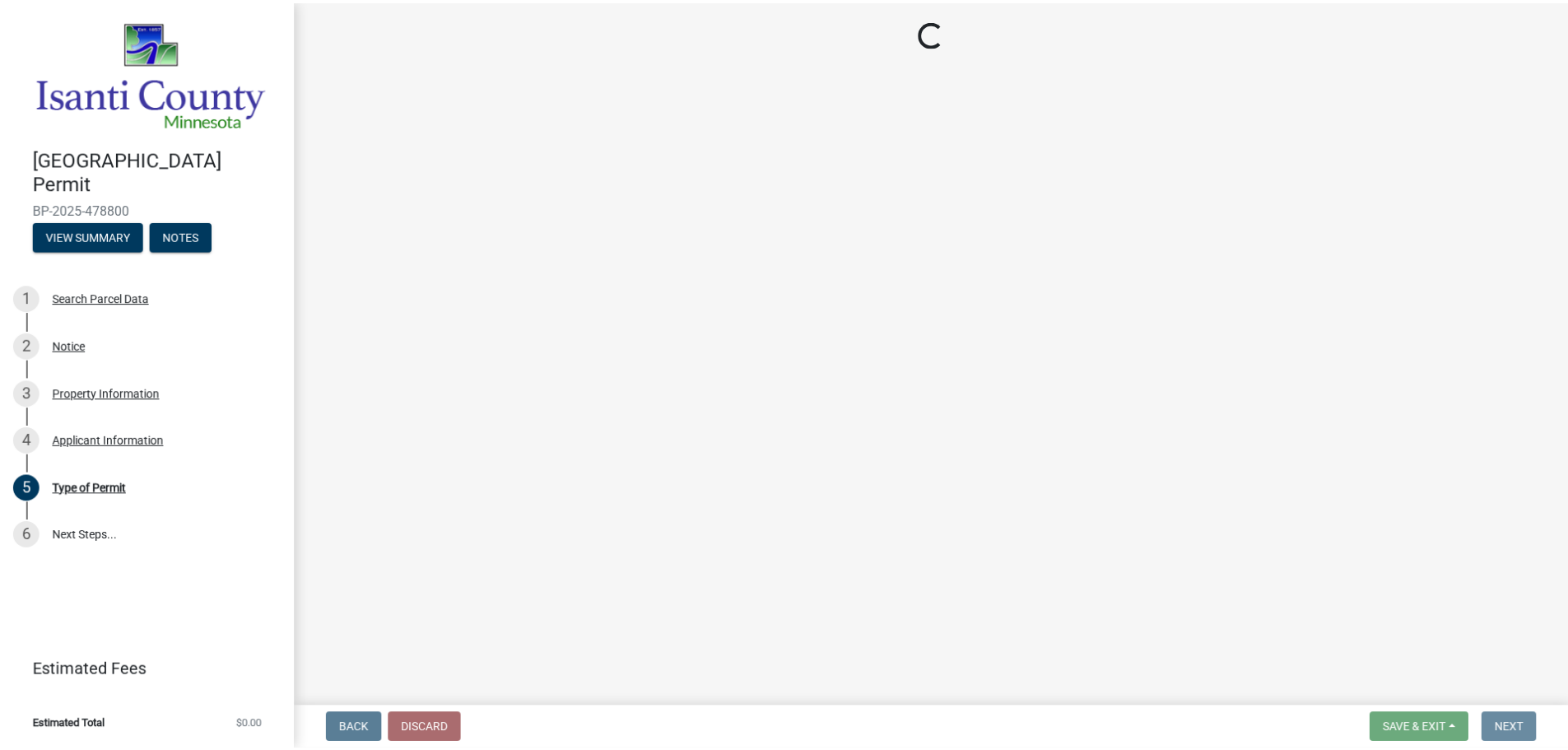
scroll to position [0, 0]
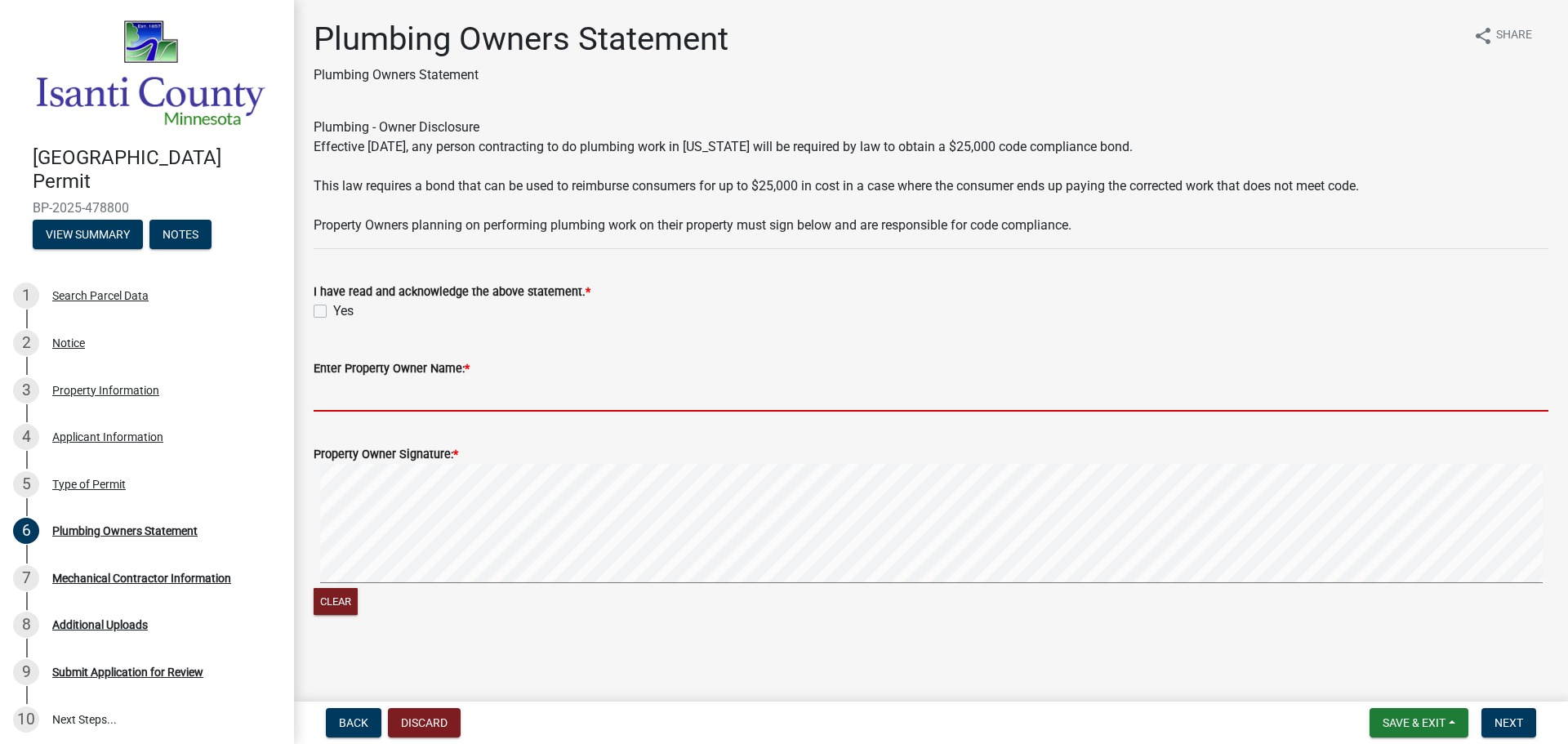
click at [394, 391] on input "Enter Property Owner Name: *" at bounding box center [931, 395] width 1235 height 34
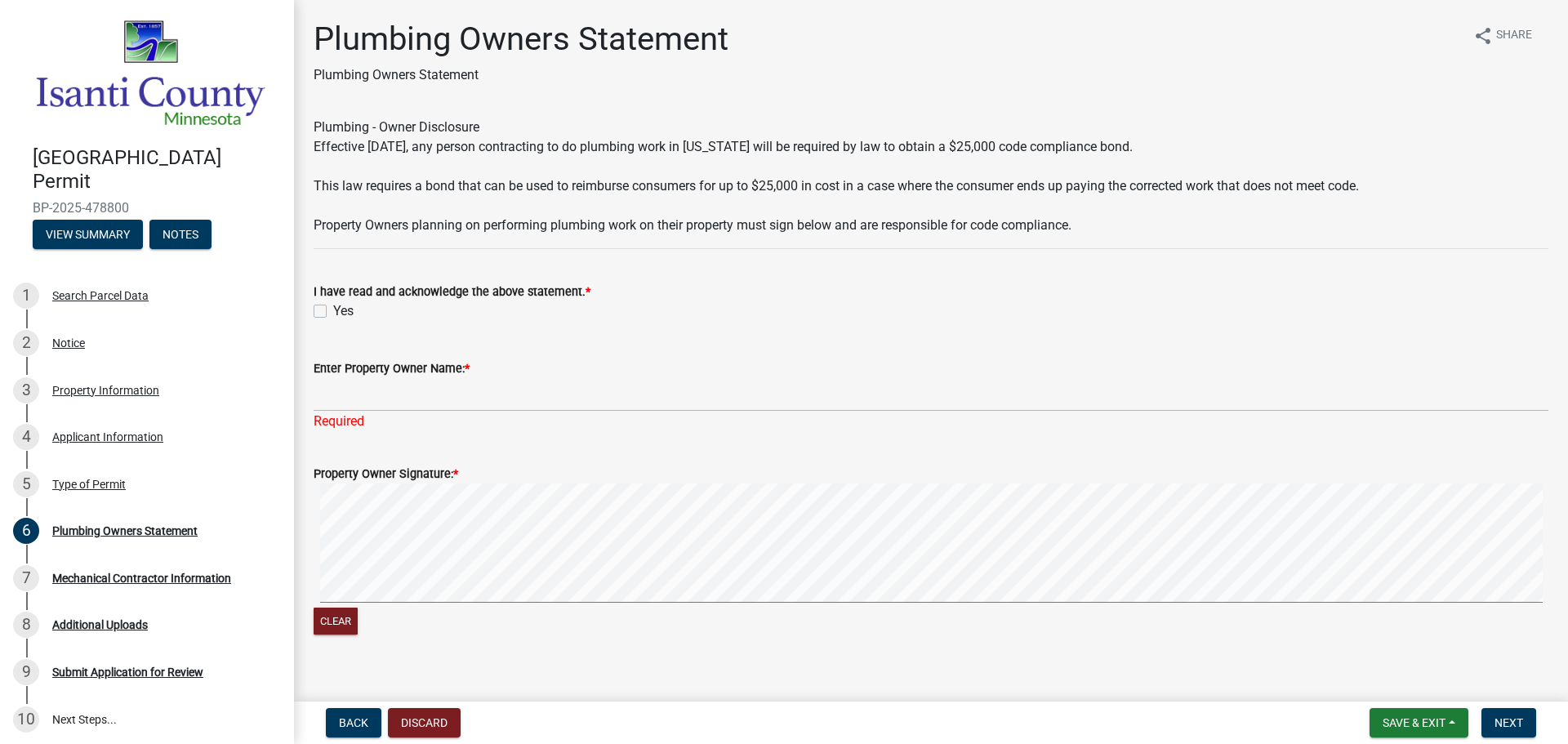
click at [333, 315] on label "Yes" at bounding box center [343, 311] width 20 height 19
click at [333, 312] on input "Yes" at bounding box center [338, 306] width 11 height 11
checkbox input "true"
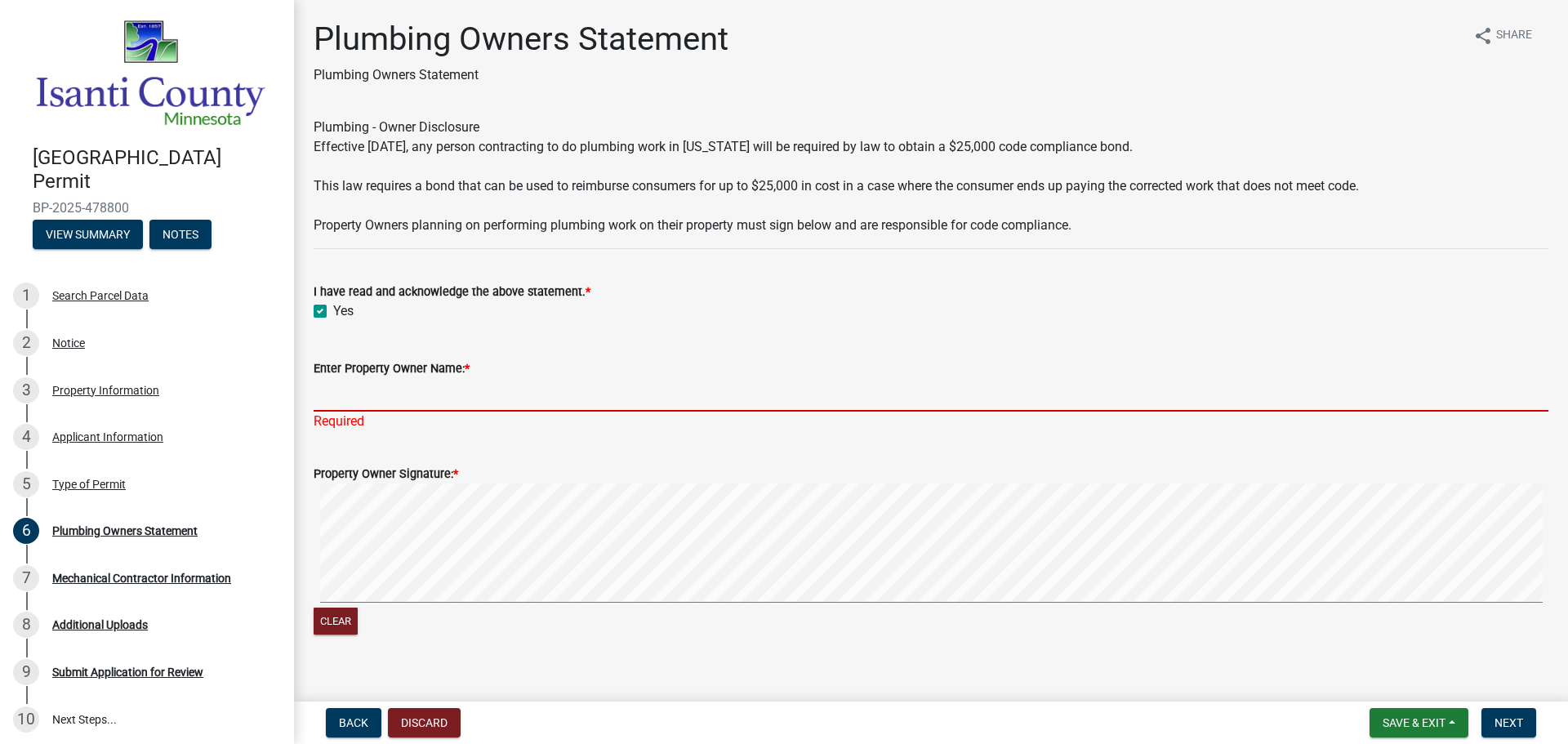
click at [417, 390] on input "Enter Property Owner Name: *" at bounding box center [931, 395] width 1235 height 34
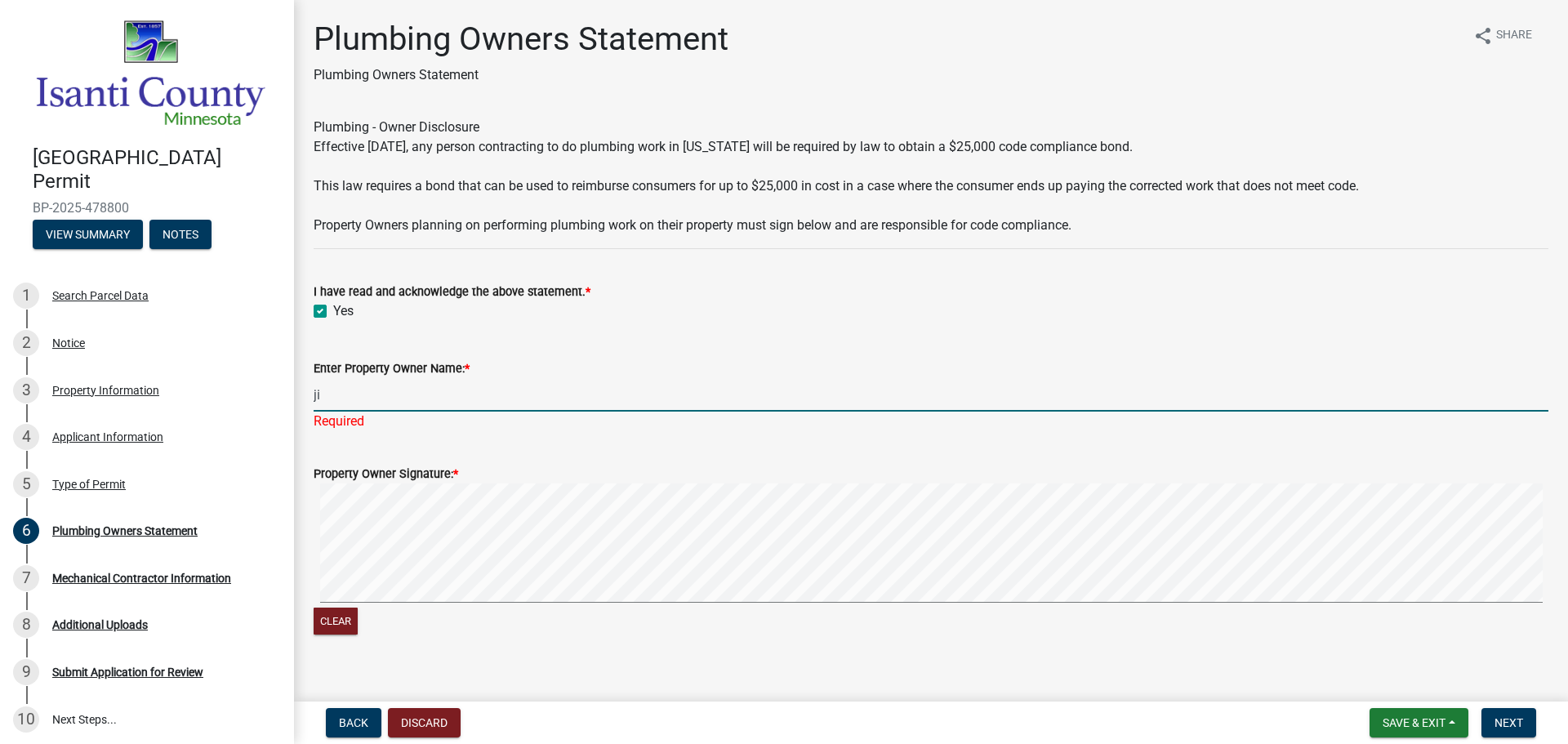
type input "j"
click at [801, 454] on form "Property Owner Signature: * Clear" at bounding box center [931, 541] width 1235 height 195
type input "[PERSON_NAME]"
click at [1491, 720] on button "Next" at bounding box center [1509, 723] width 55 height 30
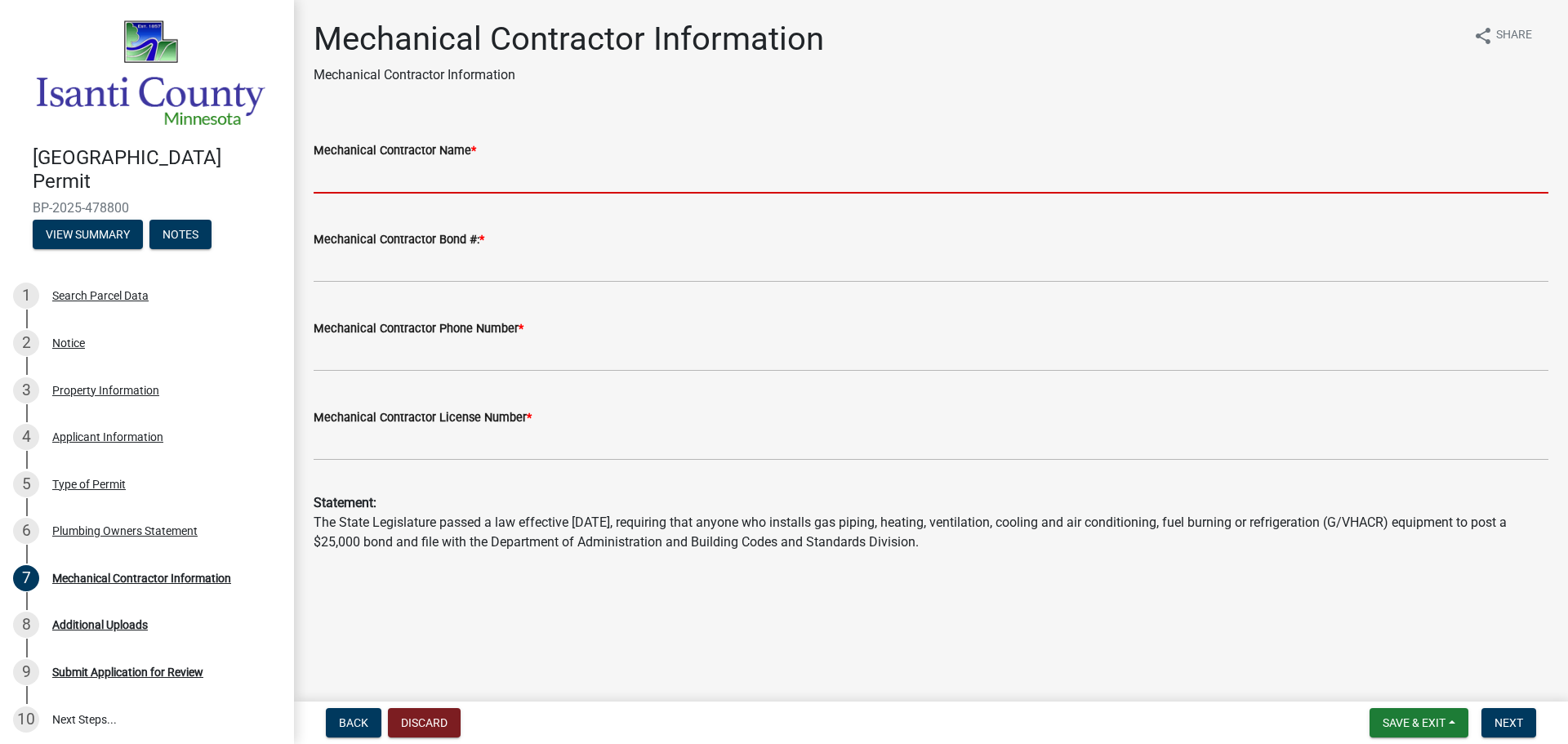
click at [500, 164] on input "Mechanical Contractor Name *" at bounding box center [931, 177] width 1235 height 34
type input "[PERSON_NAME] BROS."
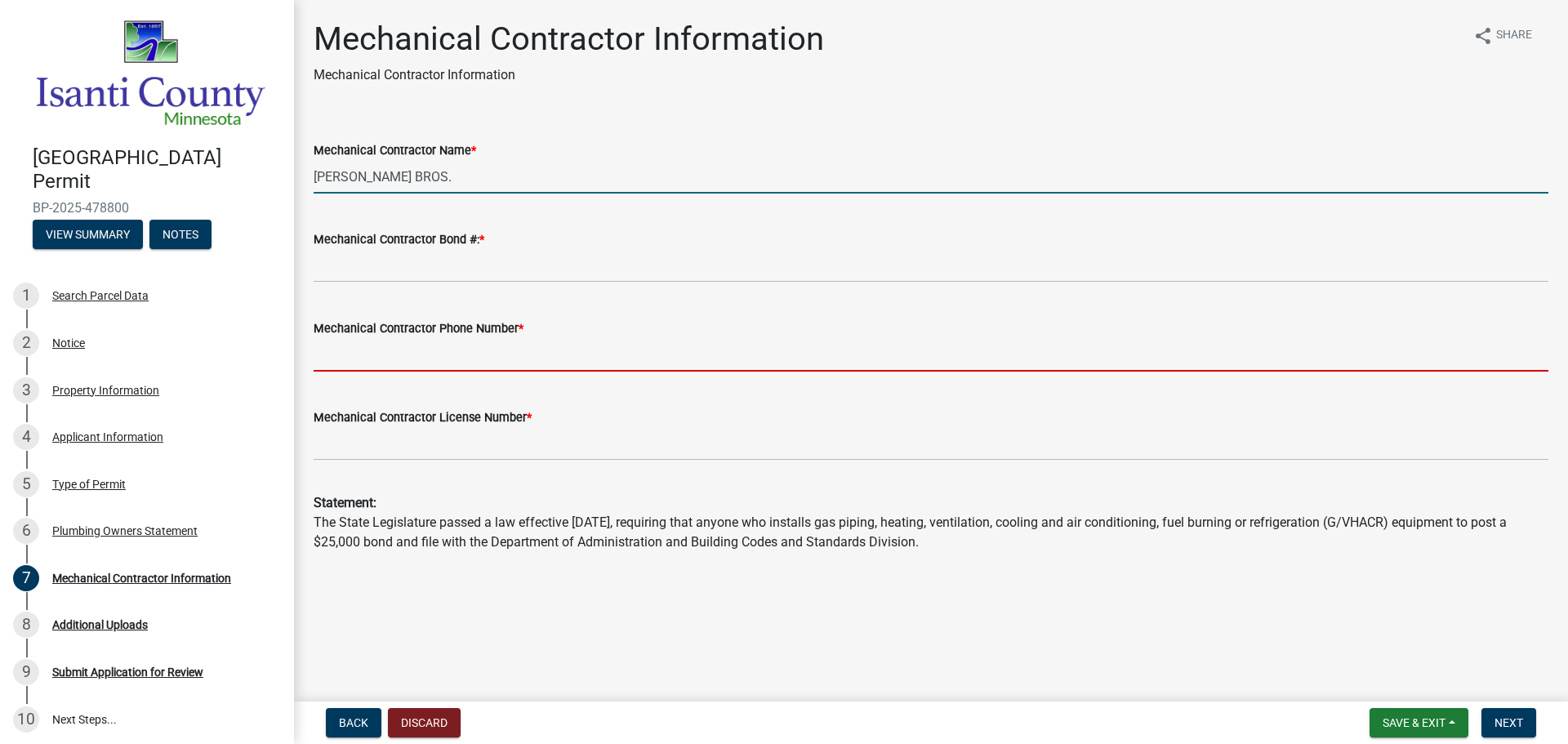
type input "7636893141"
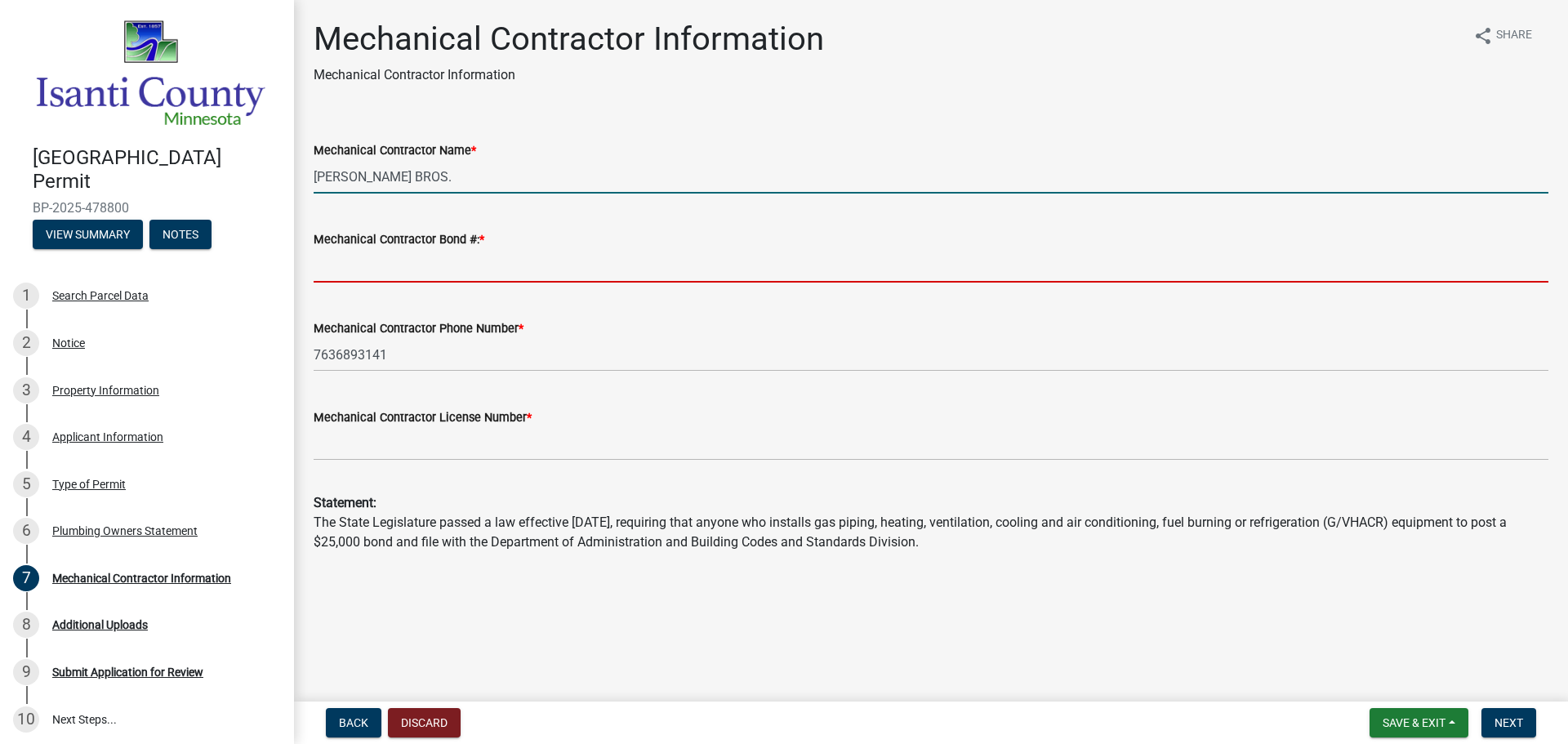
click at [505, 268] on input "Mechanical Contractor Bond #: *" at bounding box center [931, 266] width 1235 height 34
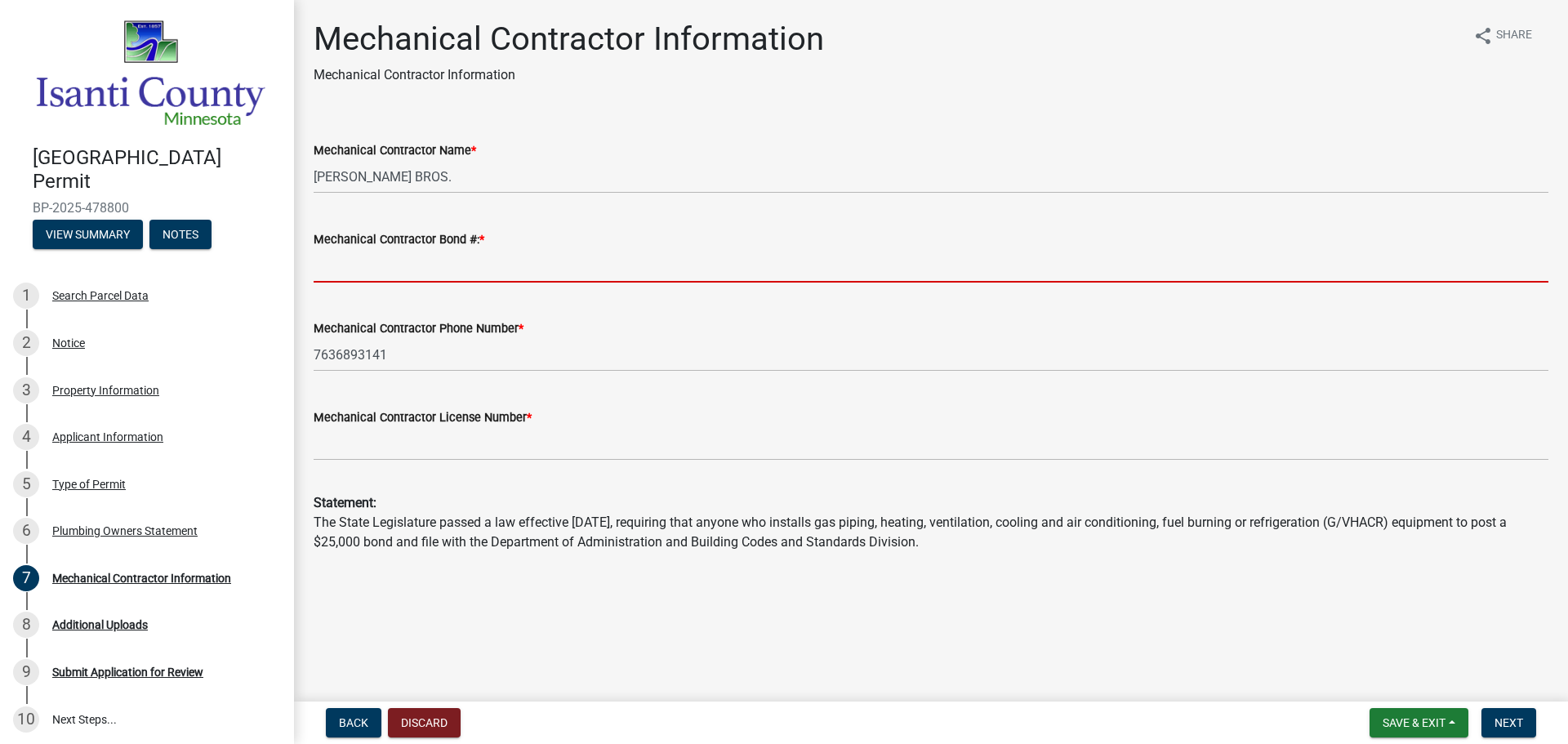
type input "MB003001"
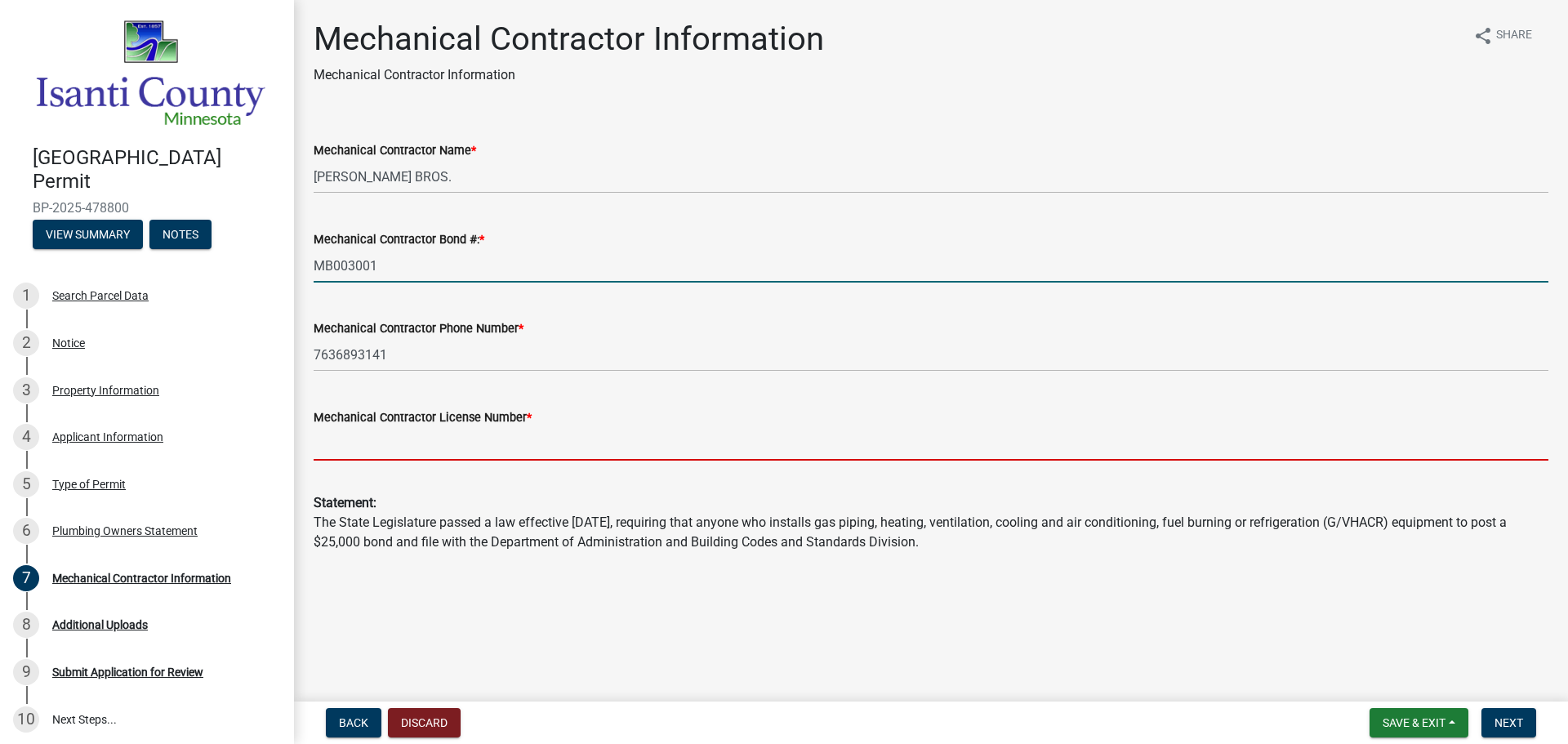
click at [468, 430] on input "Mechanical Contractor License Number *" at bounding box center [931, 444] width 1235 height 34
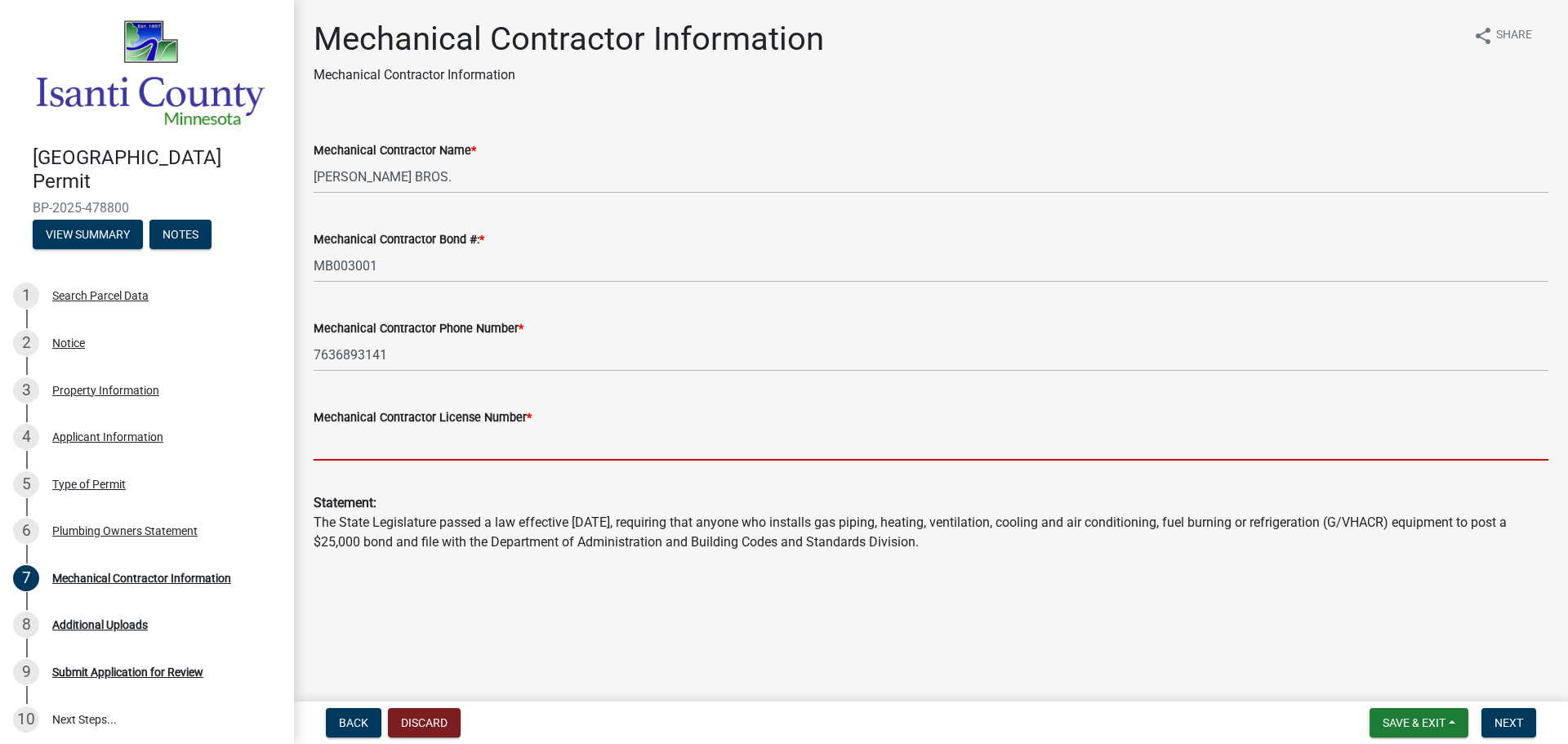
type input "MB003001"
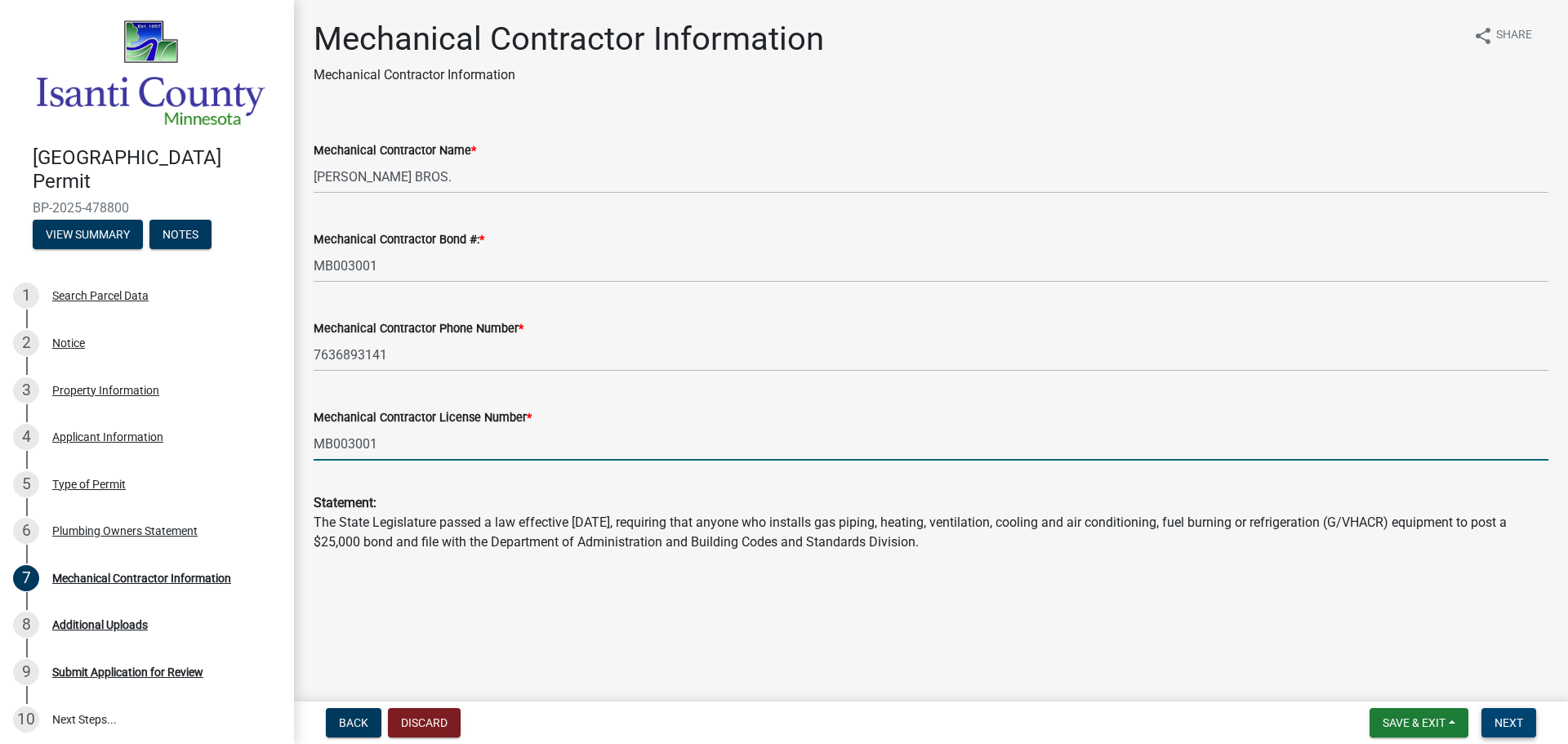
click at [1498, 724] on span "Next" at bounding box center [1509, 723] width 29 height 13
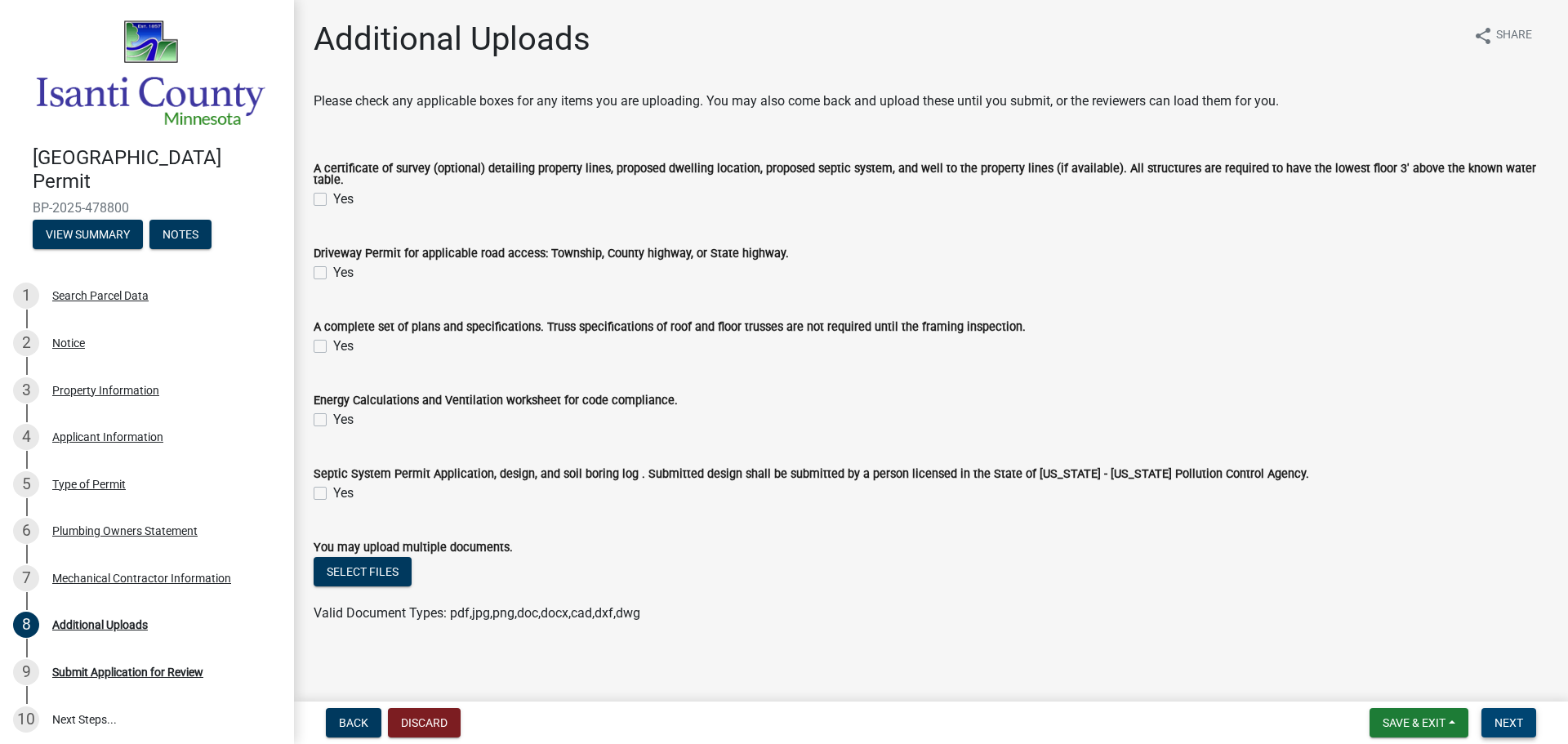
click at [1501, 716] on span "Next" at bounding box center [1509, 723] width 29 height 13
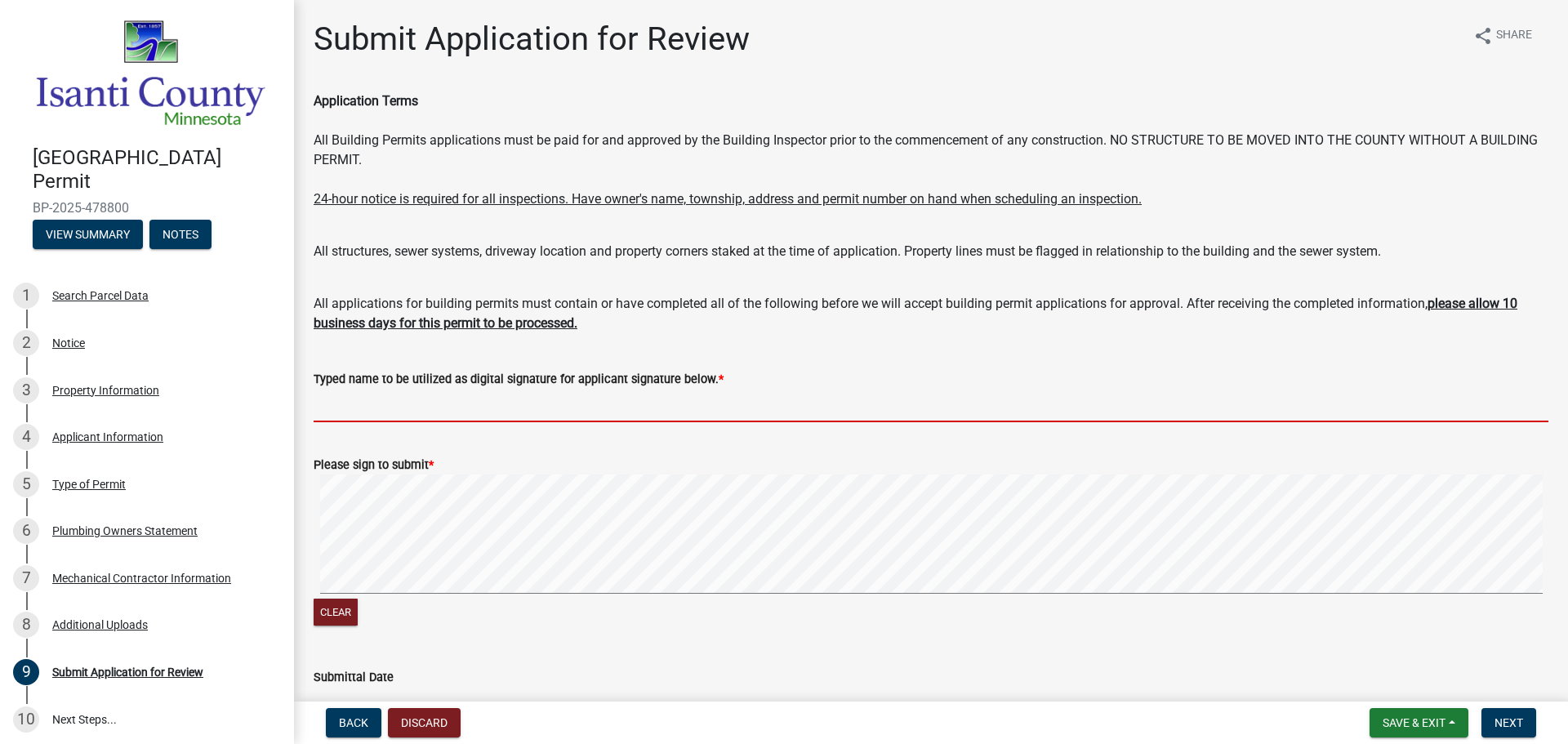
click at [620, 404] on input "Typed name to be utilized as digital signature for applicant signature below. *" at bounding box center [931, 405] width 1235 height 34
type input "[PERSON_NAME]"
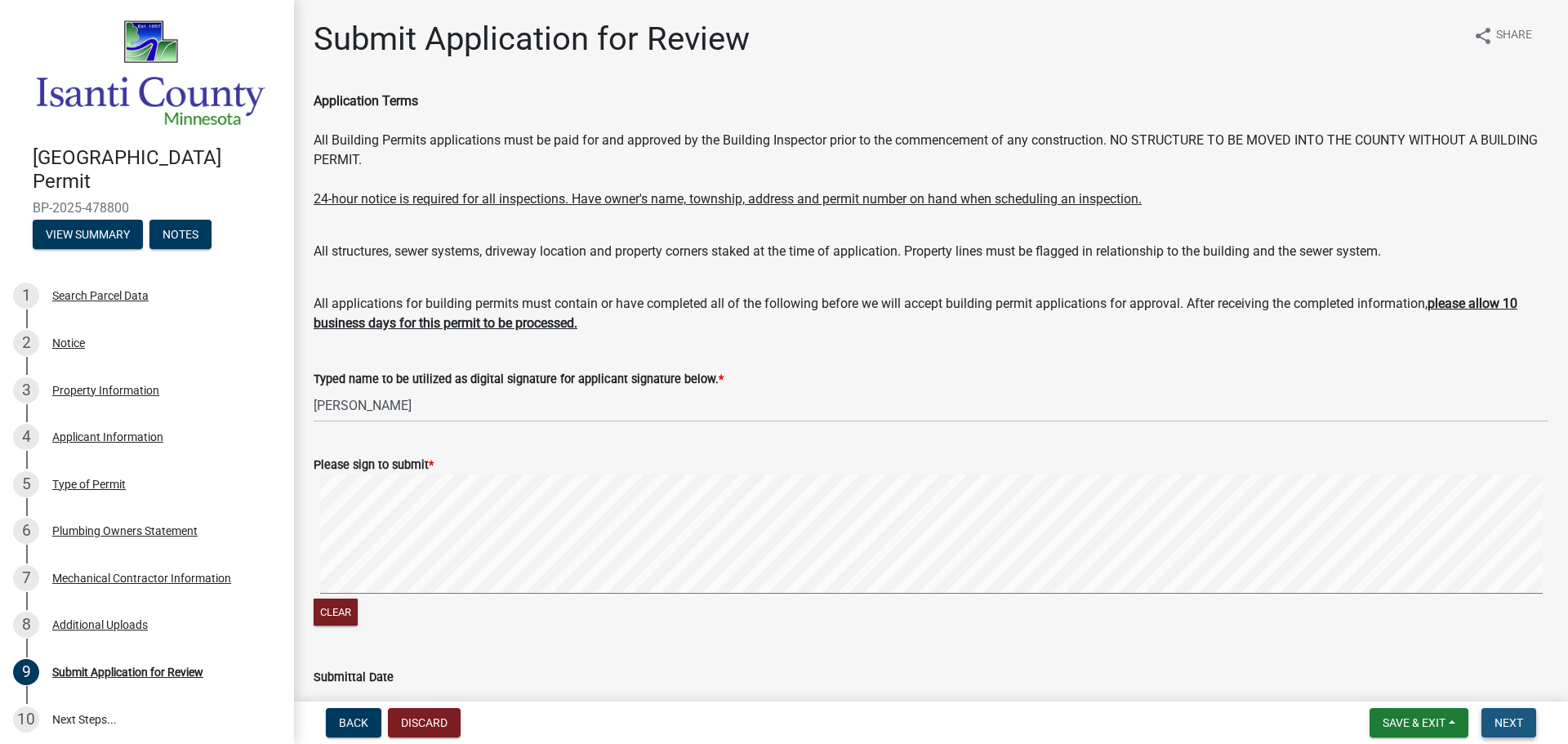
click at [1508, 724] on span "Next" at bounding box center [1509, 723] width 29 height 13
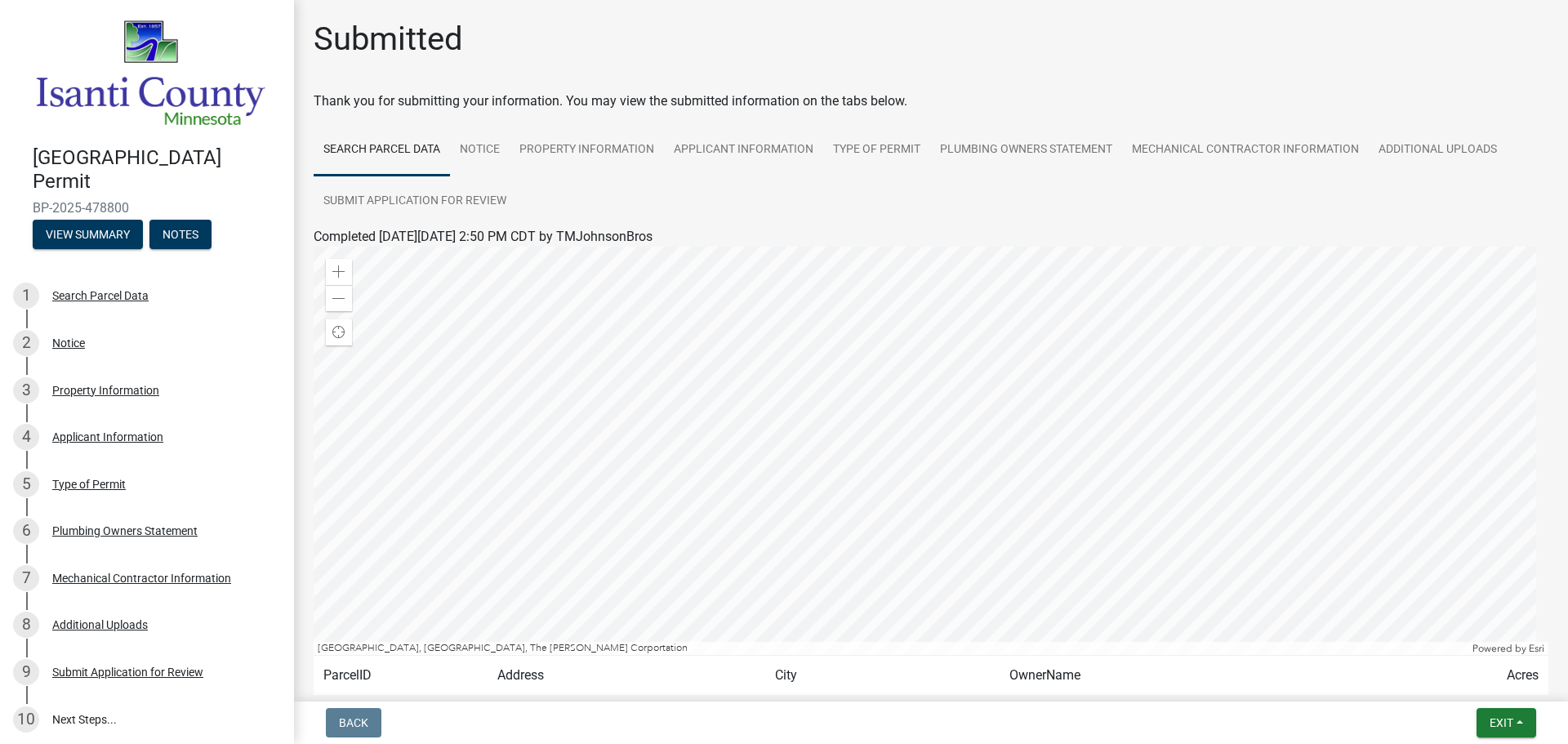
click at [1462, 707] on nav "Back Exit Save Save & Exit" at bounding box center [930, 723] width 1273 height 42
click at [1485, 716] on button "Exit" at bounding box center [1506, 723] width 59 height 30
click at [1476, 684] on button "Save & Exit" at bounding box center [1470, 680] width 131 height 39
